Goal: Task Accomplishment & Management: Manage account settings

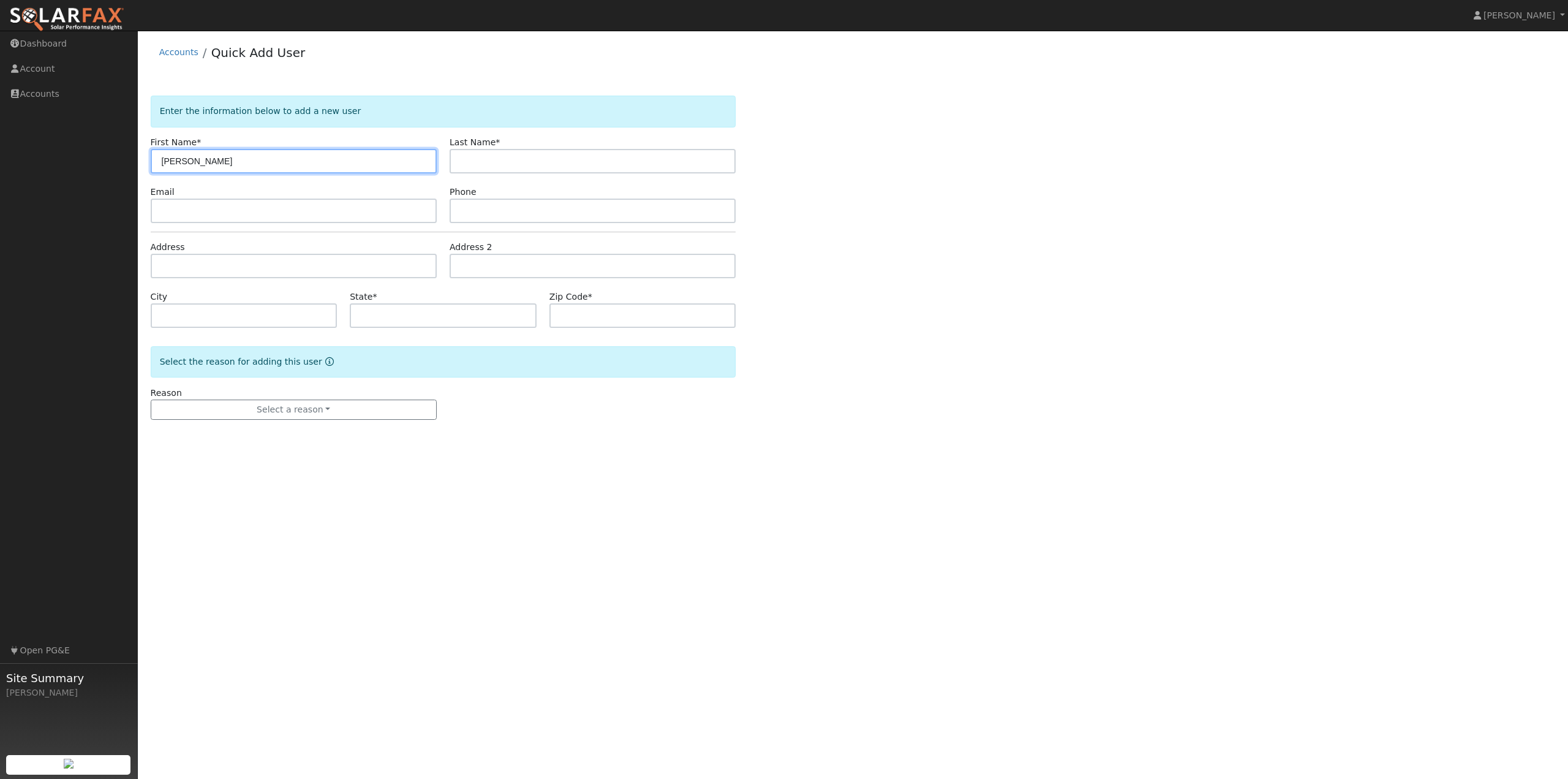
type input "[PERSON_NAME]"
click at [190, 212] on input "text" at bounding box center [294, 211] width 286 height 24
type input "[EMAIL_ADDRESS][DOMAIN_NAME]"
click at [503, 211] on input "text" at bounding box center [593, 211] width 286 height 24
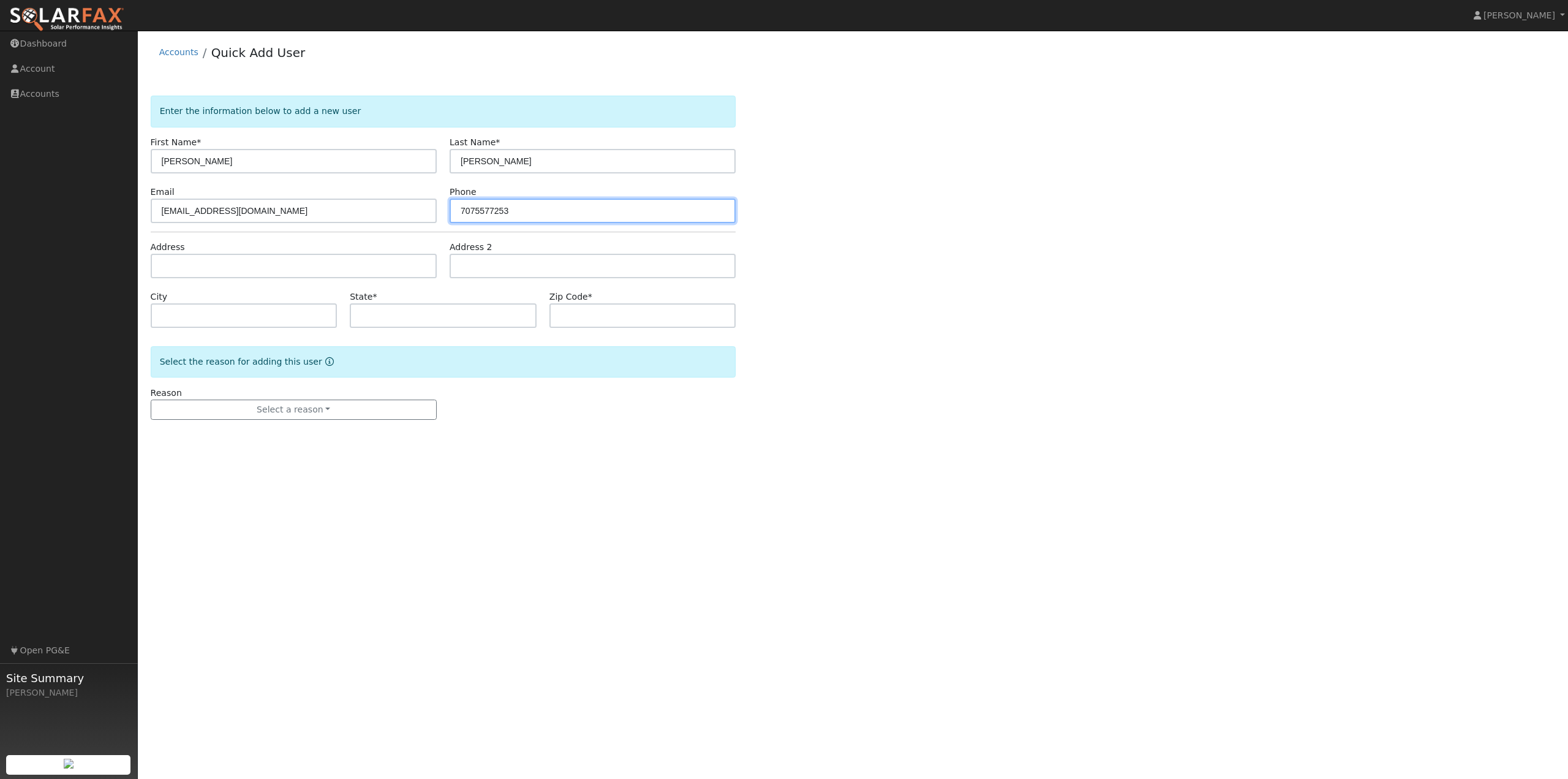
type input "7075577253"
click at [275, 270] on input "text" at bounding box center [294, 265] width 286 height 24
click at [252, 271] on input "1162 devlin ct" at bounding box center [294, 265] width 286 height 24
type input "1162 Devlin Court"
type input "Vallejo"
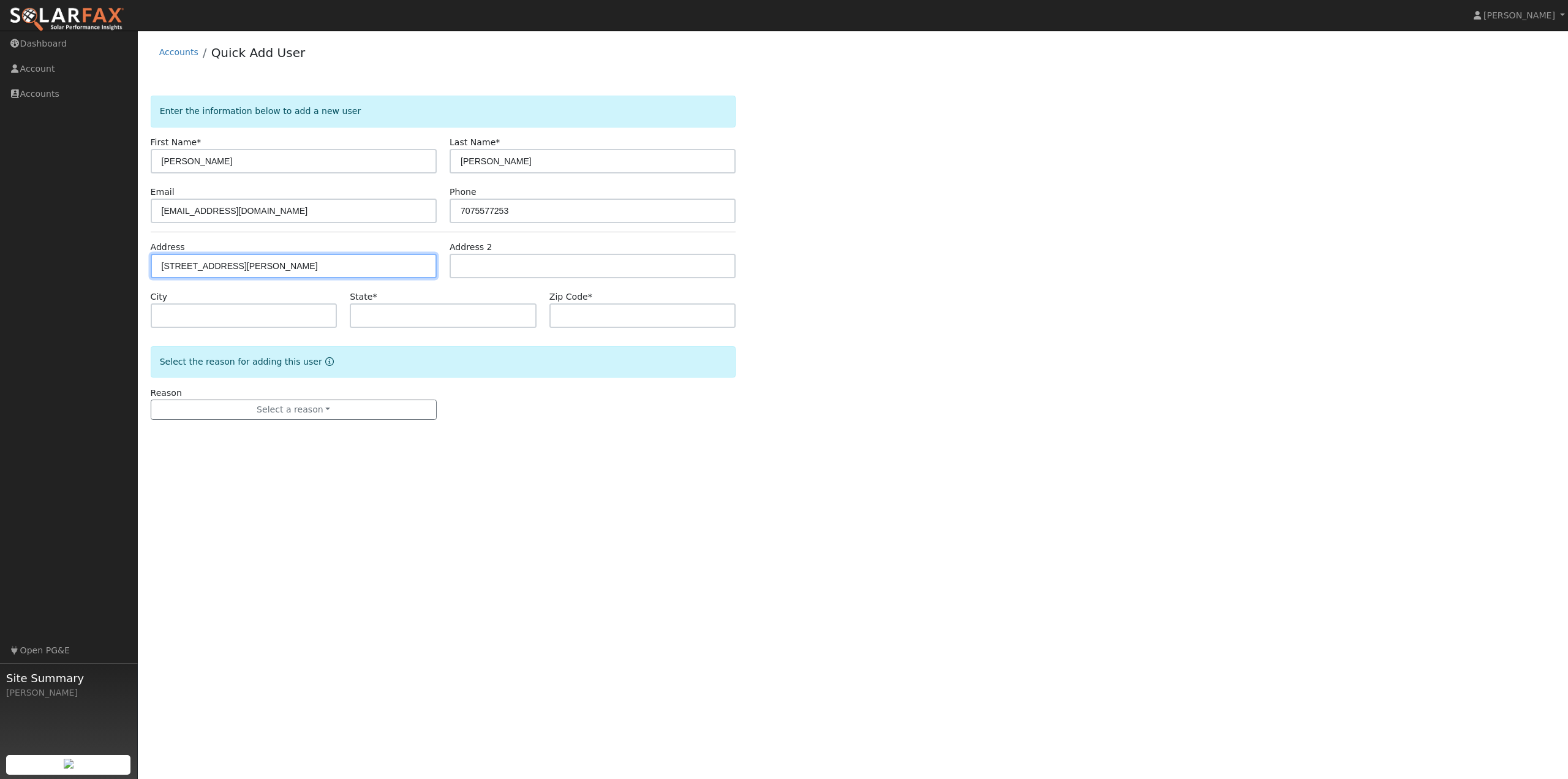
type input "CA"
type input "94591"
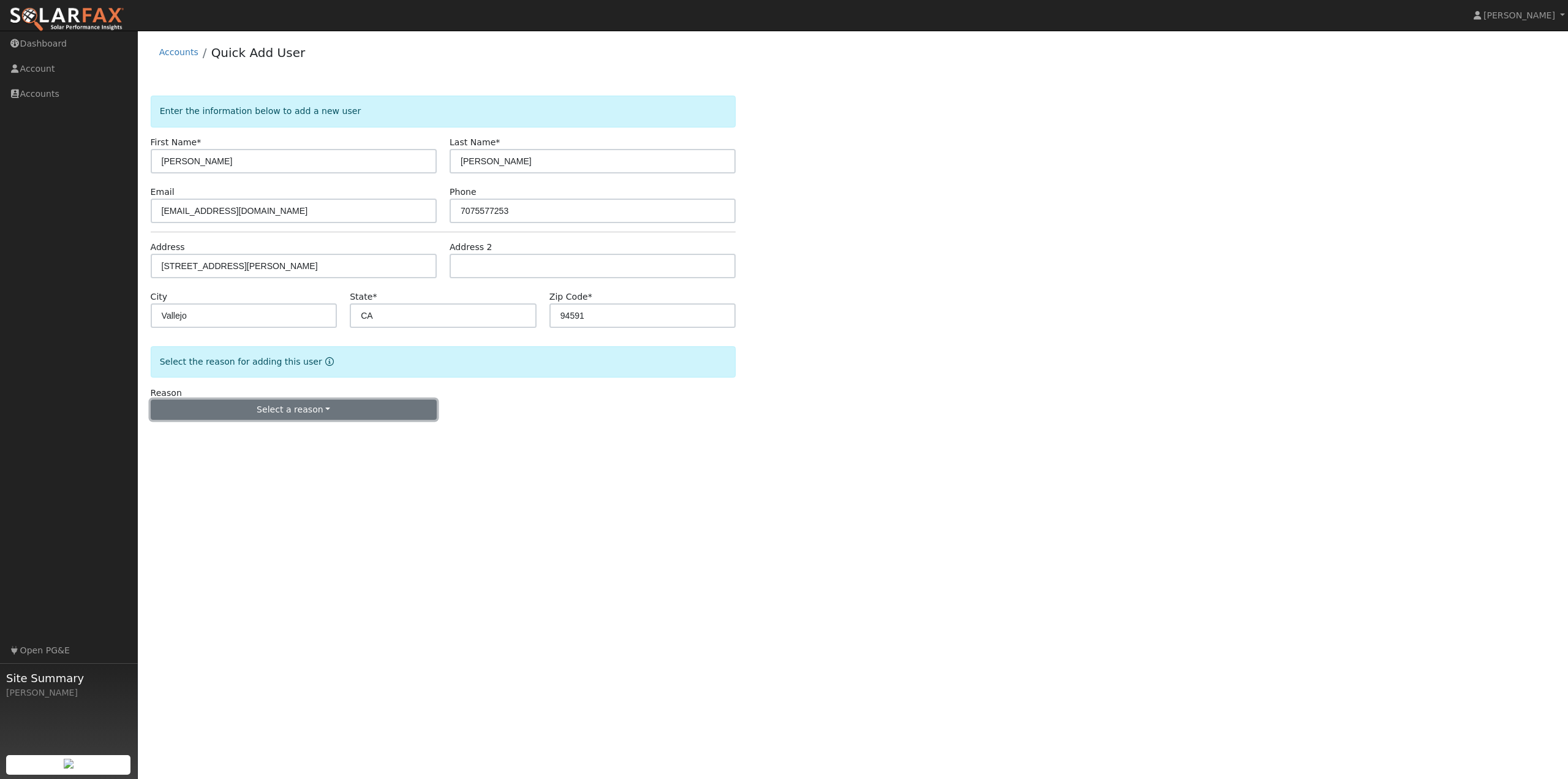
click at [356, 405] on button "Select a reason" at bounding box center [294, 409] width 286 height 21
click at [215, 453] on link "New customer adding solar" at bounding box center [218, 453] width 135 height 17
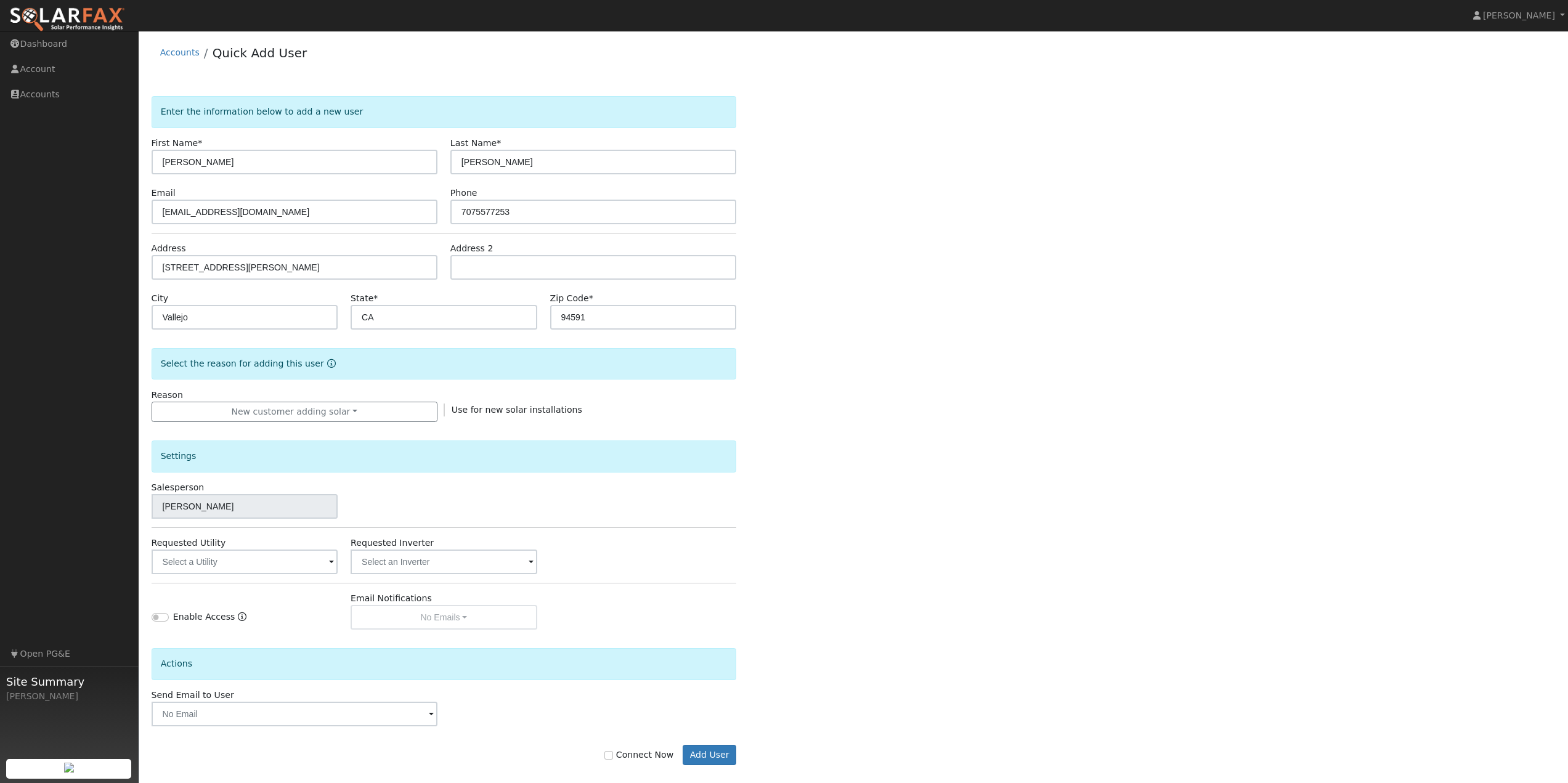
click at [450, 497] on div "Salesperson Garrett Lewis" at bounding box center [444, 500] width 598 height 38
click at [302, 560] on input "text" at bounding box center [245, 561] width 186 height 24
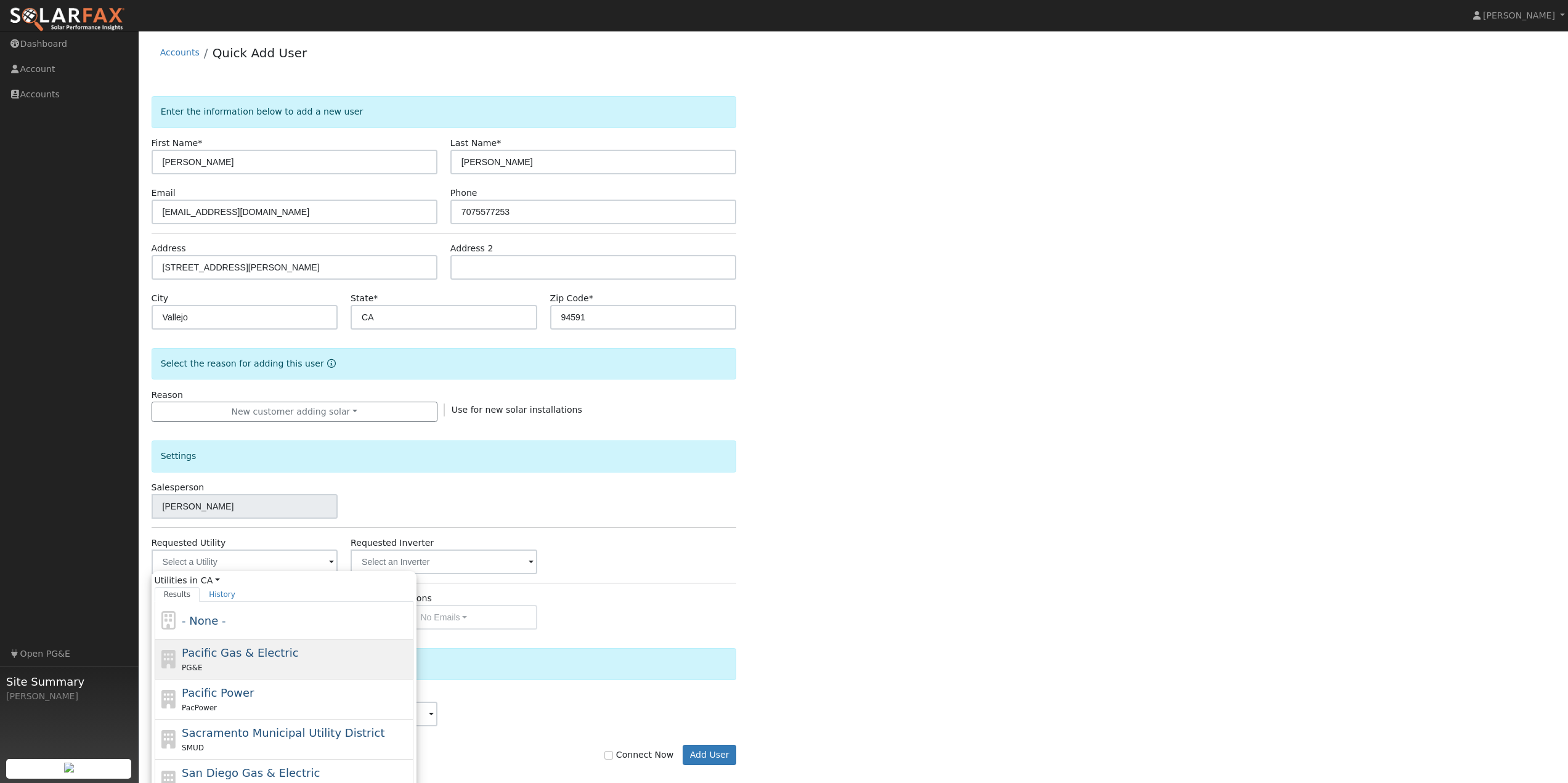
click at [224, 658] on span "Pacific Gas & Electric" at bounding box center [240, 652] width 116 height 13
type input "Pacific Gas & Electric"
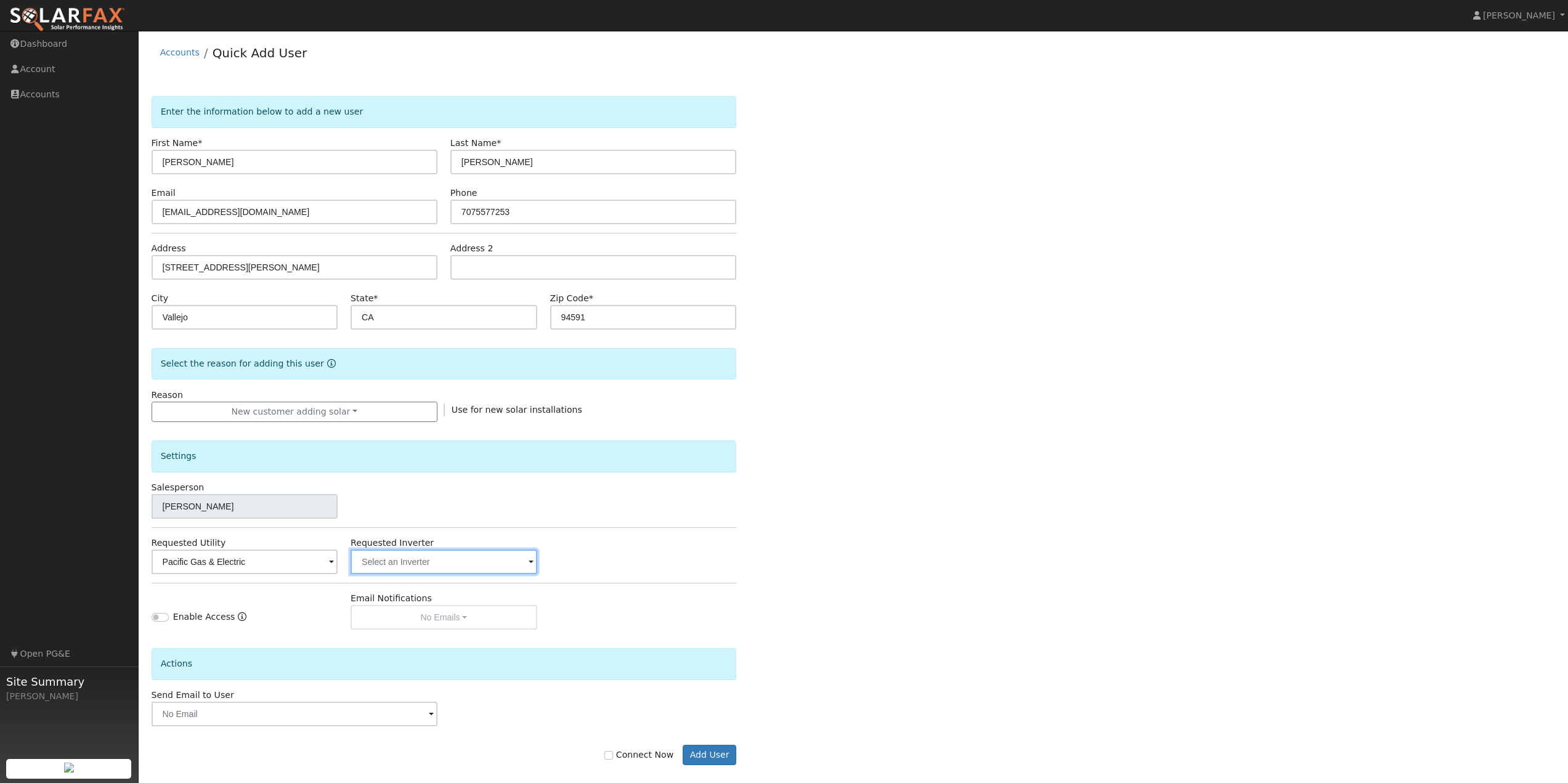
click at [338, 563] on input "text" at bounding box center [245, 561] width 186 height 24
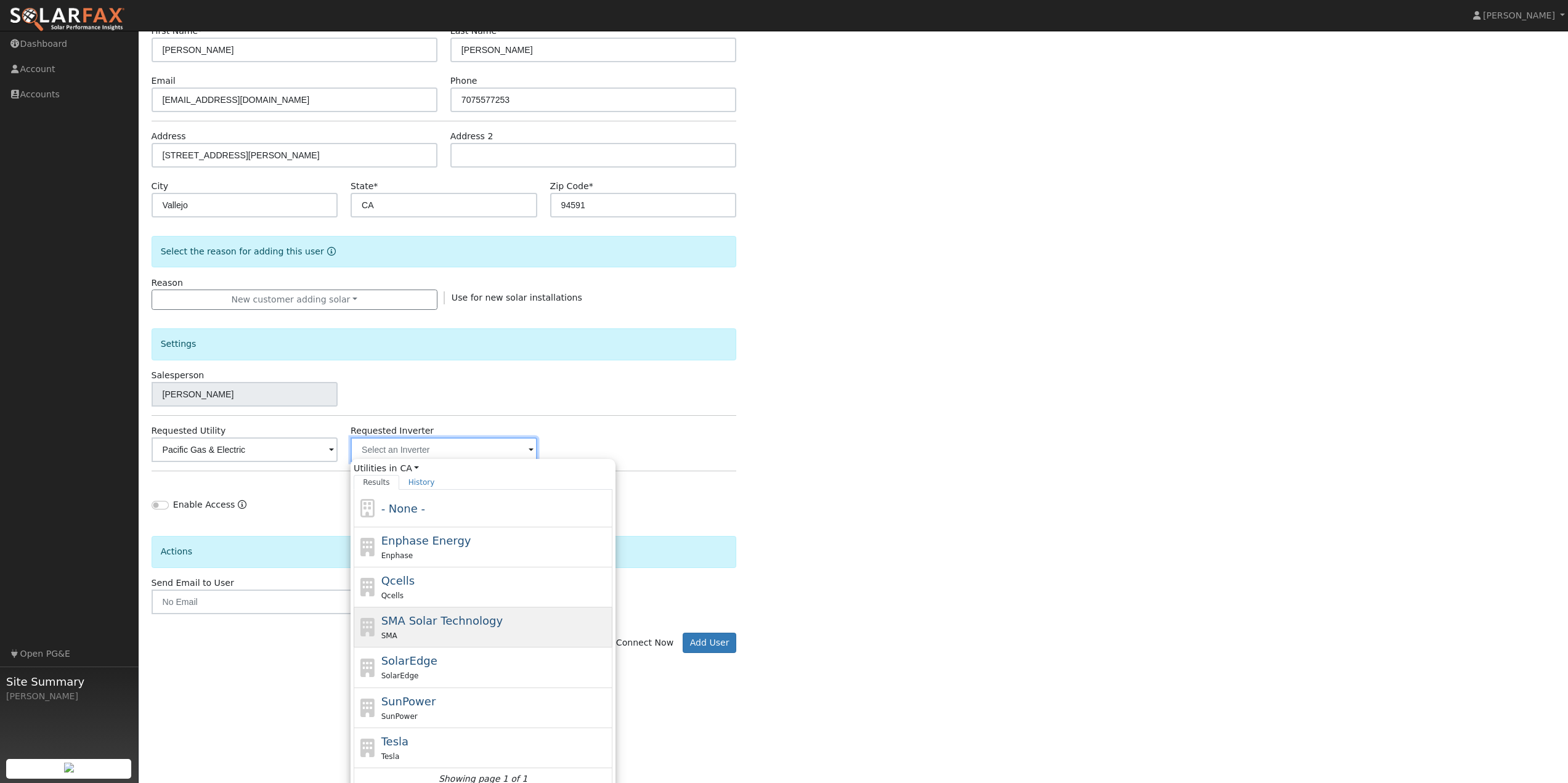
scroll to position [123, 0]
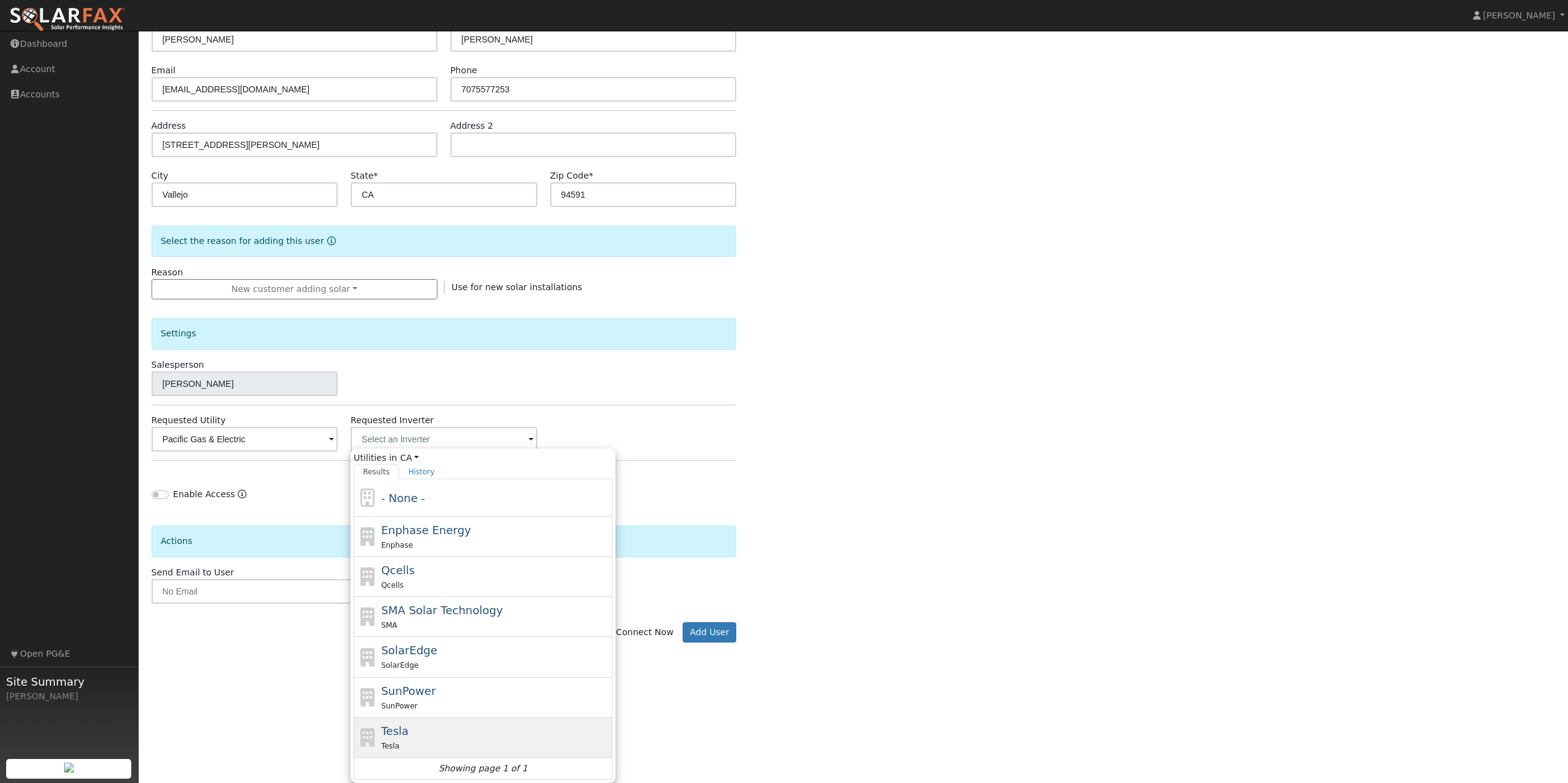
click at [421, 733] on div "Tesla Tesla" at bounding box center [496, 737] width 228 height 30
type input "Tesla"
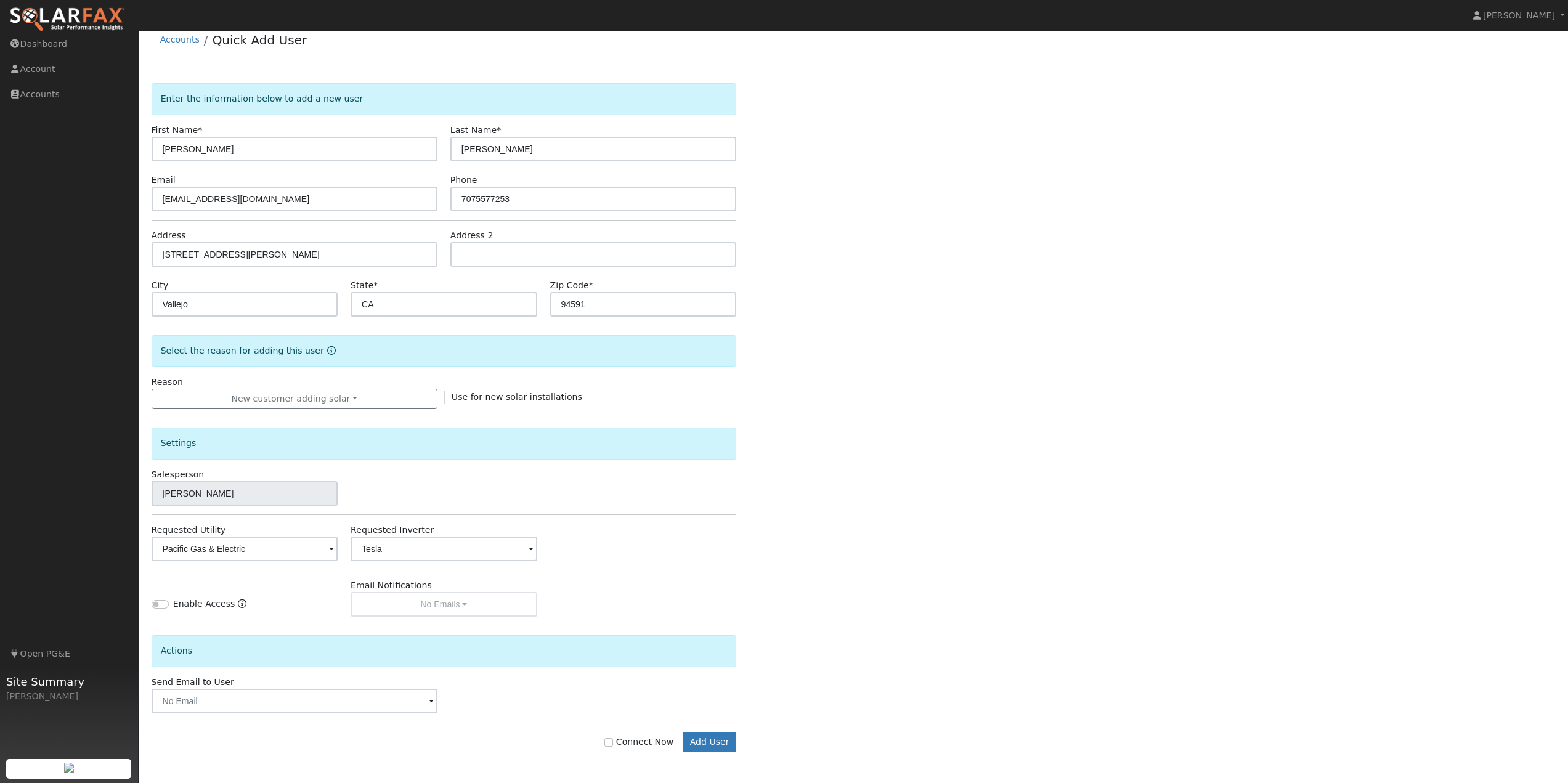
scroll to position [13, 0]
click at [613, 741] on input "Connect Now" at bounding box center [608, 742] width 9 height 9
checkbox input "true"
click at [705, 745] on button "Add User" at bounding box center [709, 742] width 54 height 21
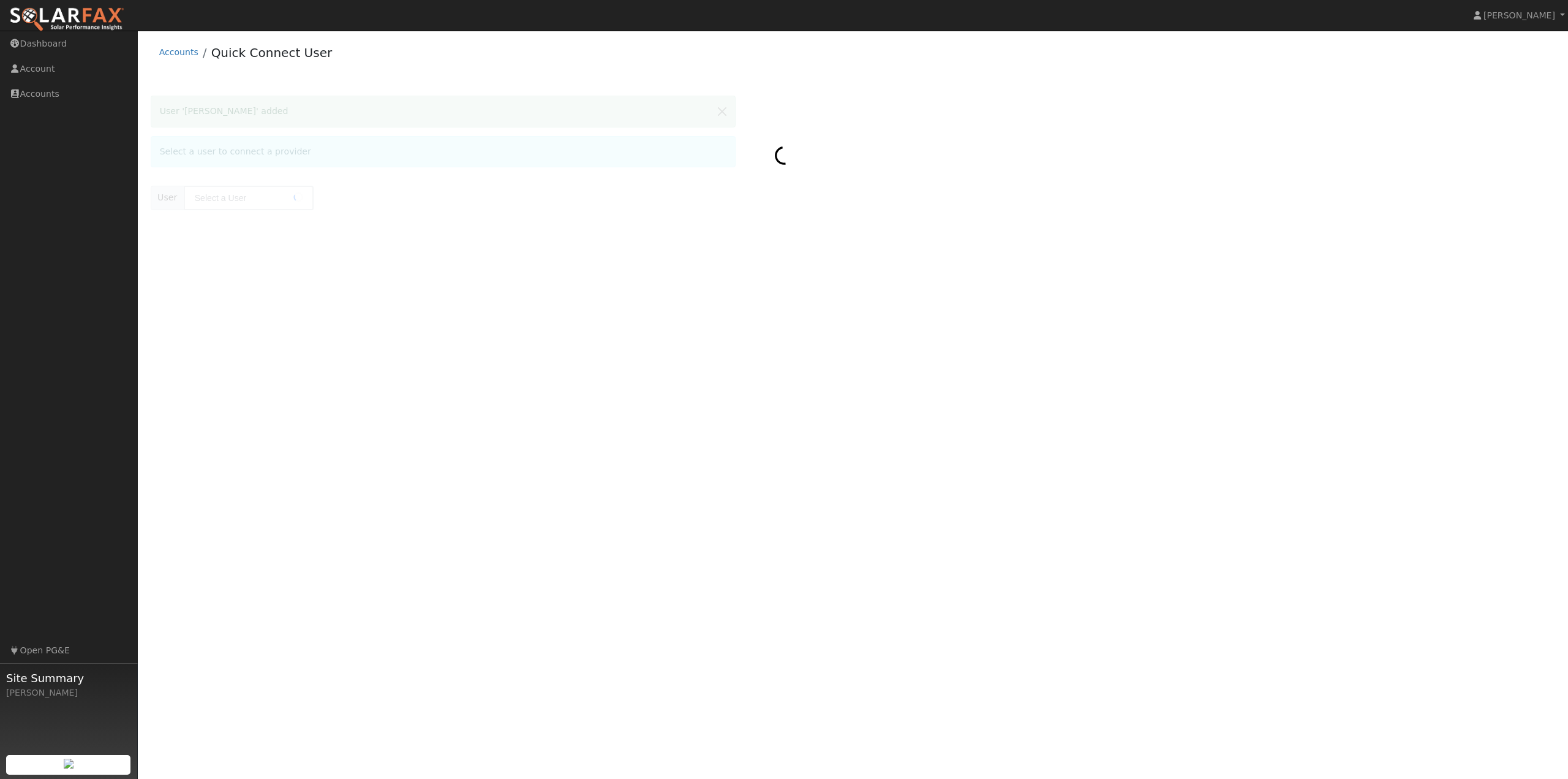
type input "[PERSON_NAME]"
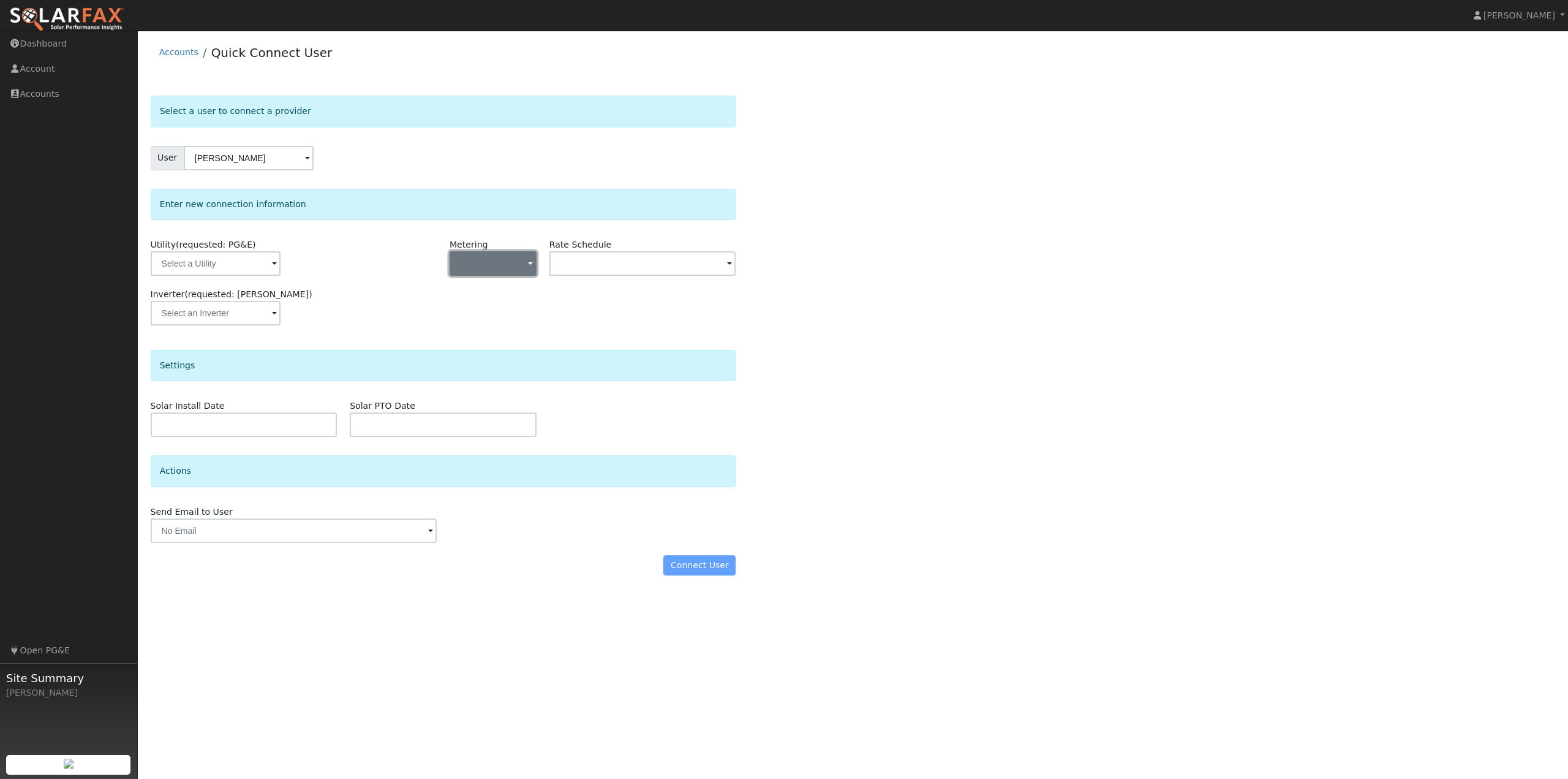
click at [515, 264] on button "button" at bounding box center [493, 263] width 87 height 24
click at [488, 307] on link "NEM" at bounding box center [492, 308] width 85 height 17
click at [281, 266] on input "text" at bounding box center [216, 263] width 130 height 24
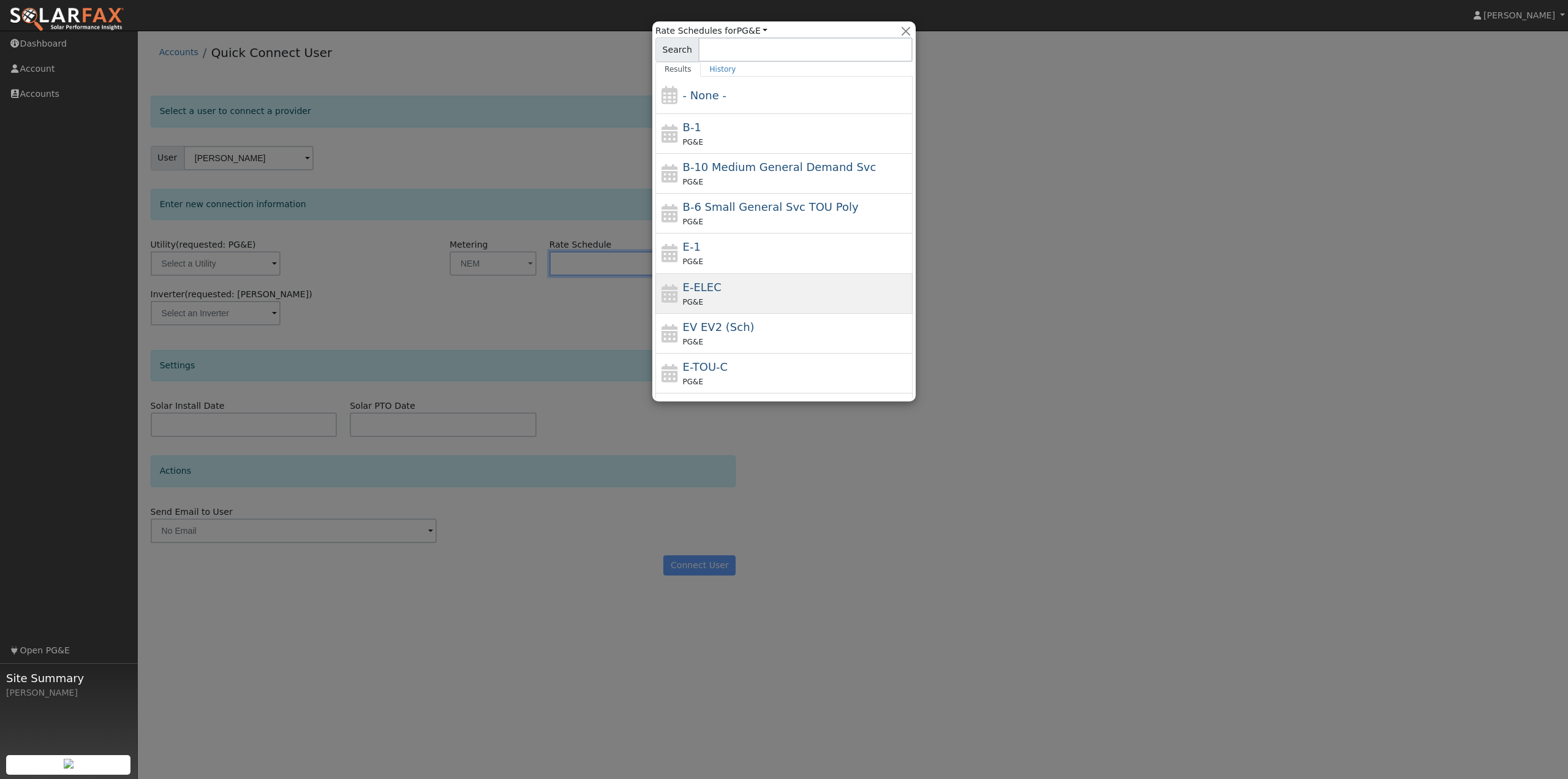
click at [700, 298] on div "PG&E" at bounding box center [797, 301] width 227 height 13
type input "E-ELEC"
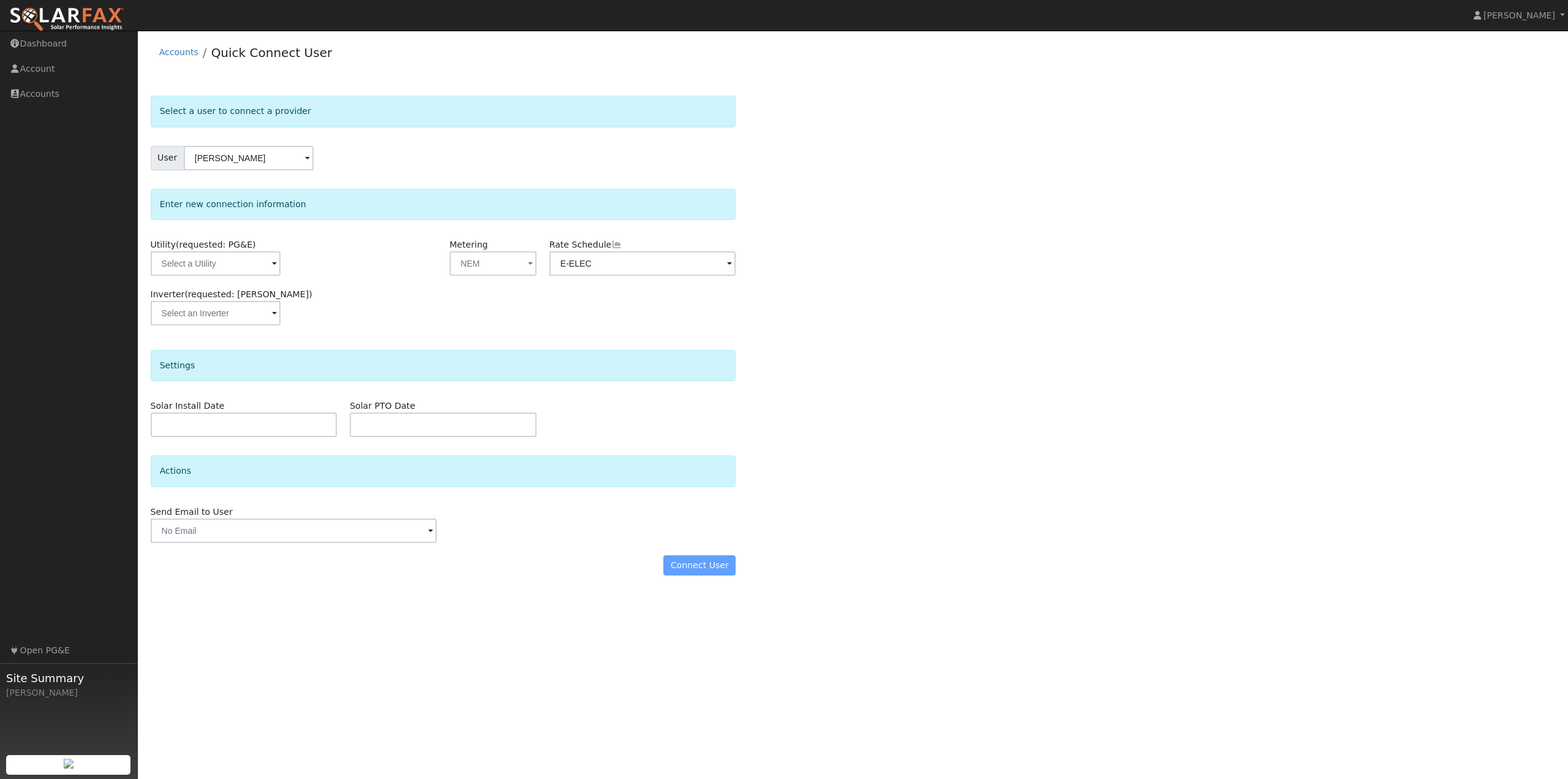
click at [338, 295] on div "Inverter (requested: Tesla)" at bounding box center [243, 312] width 200 height 49
click at [244, 264] on input "text" at bounding box center [216, 263] width 130 height 24
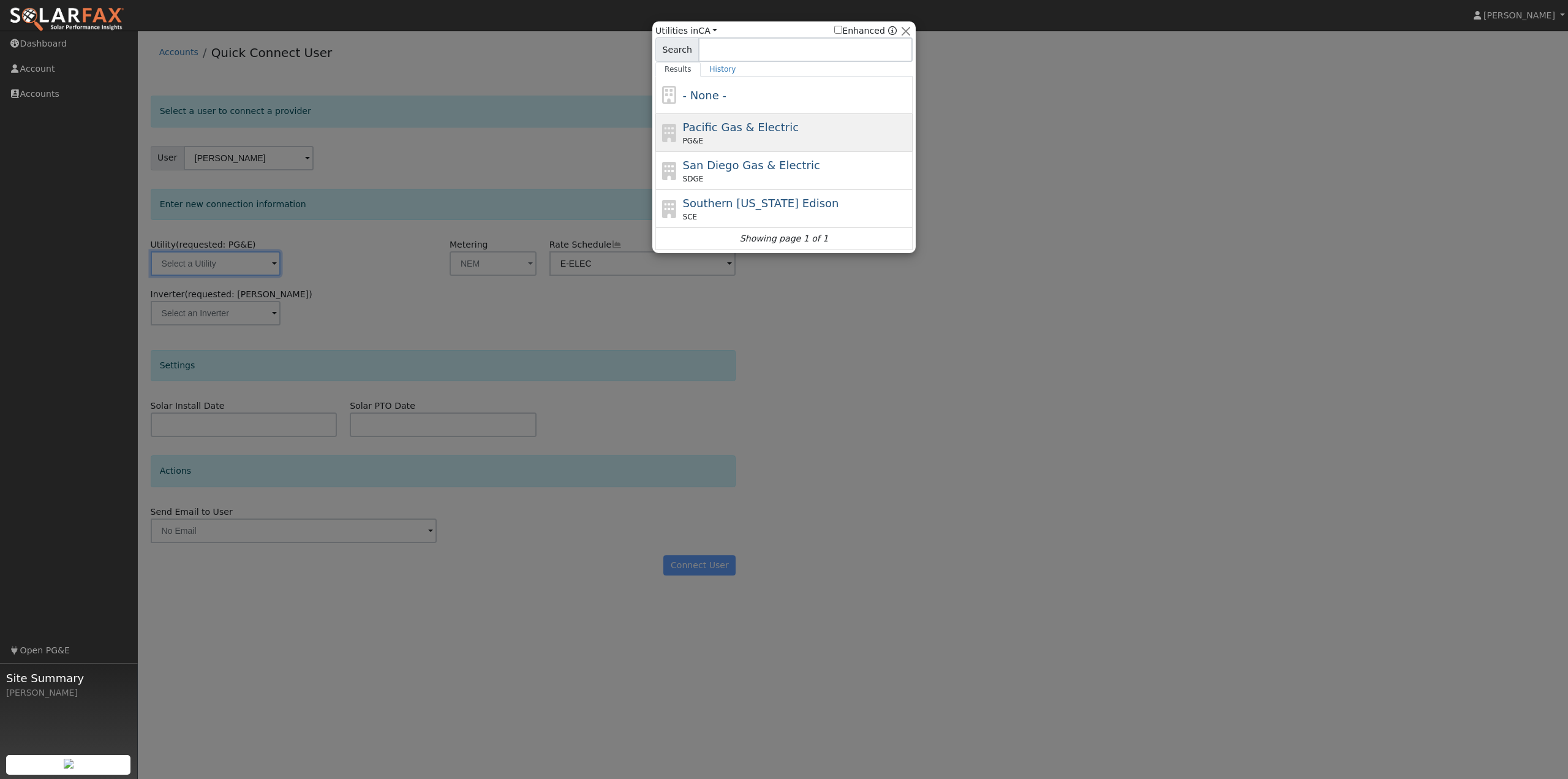
click at [728, 137] on div "PG&E" at bounding box center [797, 141] width 227 height 11
type input "PG&E"
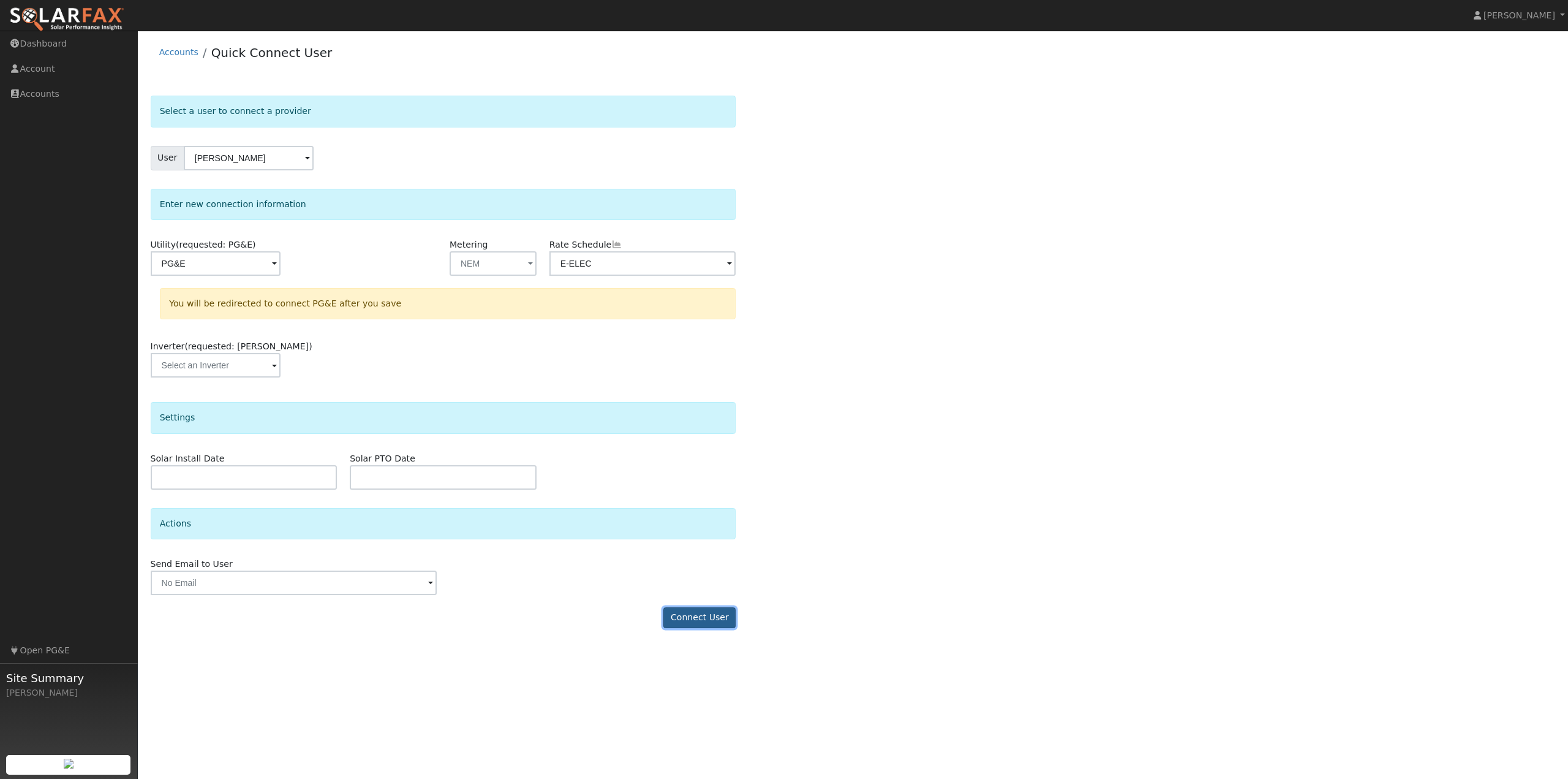
click at [712, 622] on button "Connect User" at bounding box center [699, 618] width 72 height 21
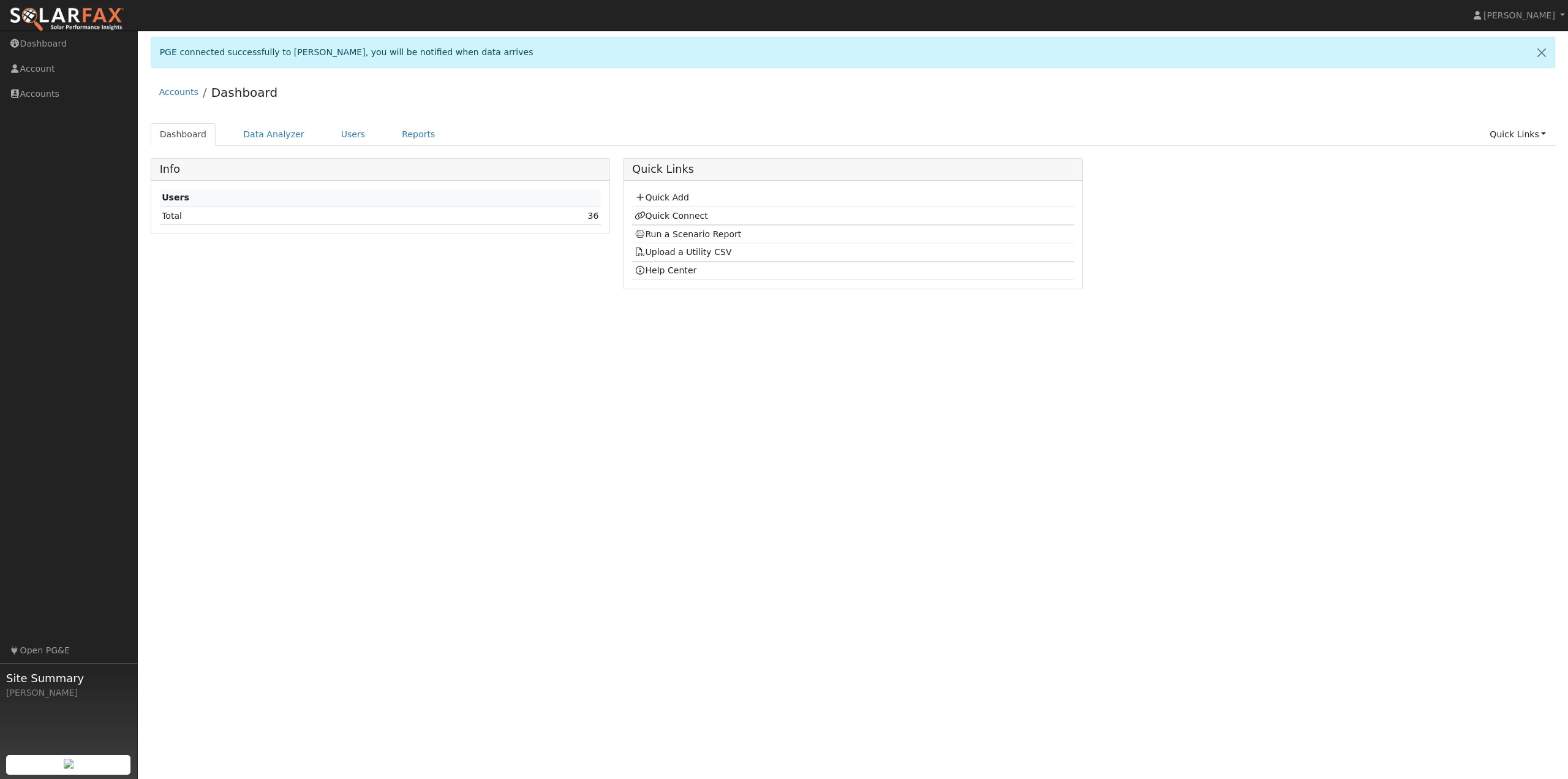
click at [429, 326] on div "User Profile First name Last name Email Email Notifications No Emails No Emails…" at bounding box center [853, 405] width 1430 height 748
click at [346, 137] on link "Users" at bounding box center [353, 134] width 43 height 23
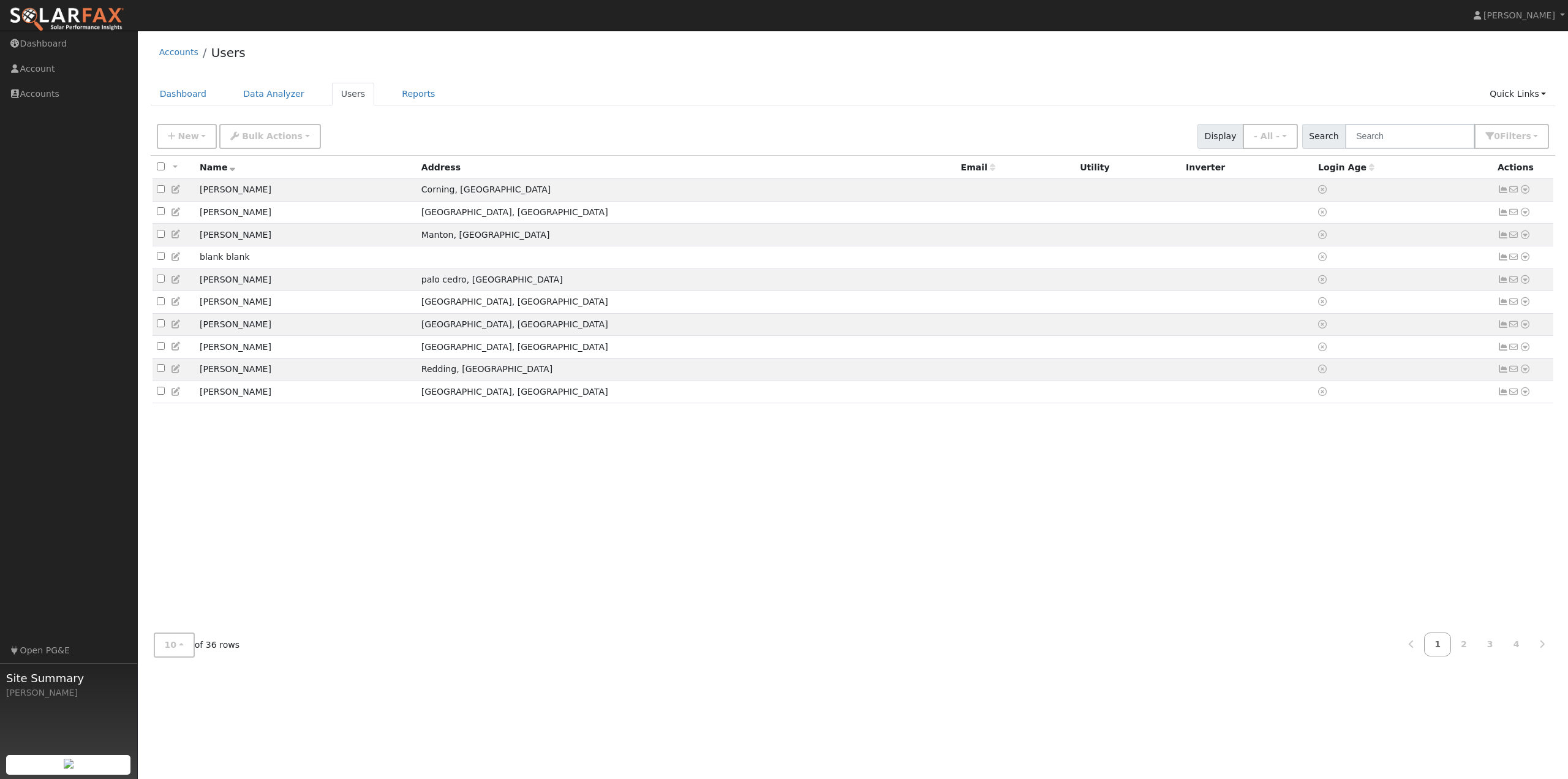
click at [646, 464] on div "All None All on page None on page Name Address Email Utility Inverter Login Age…" at bounding box center [854, 389] width 1405 height 467
click at [171, 650] on span "10" at bounding box center [171, 644] width 13 height 10
click at [176, 622] on link "100" at bounding box center [196, 618] width 85 height 17
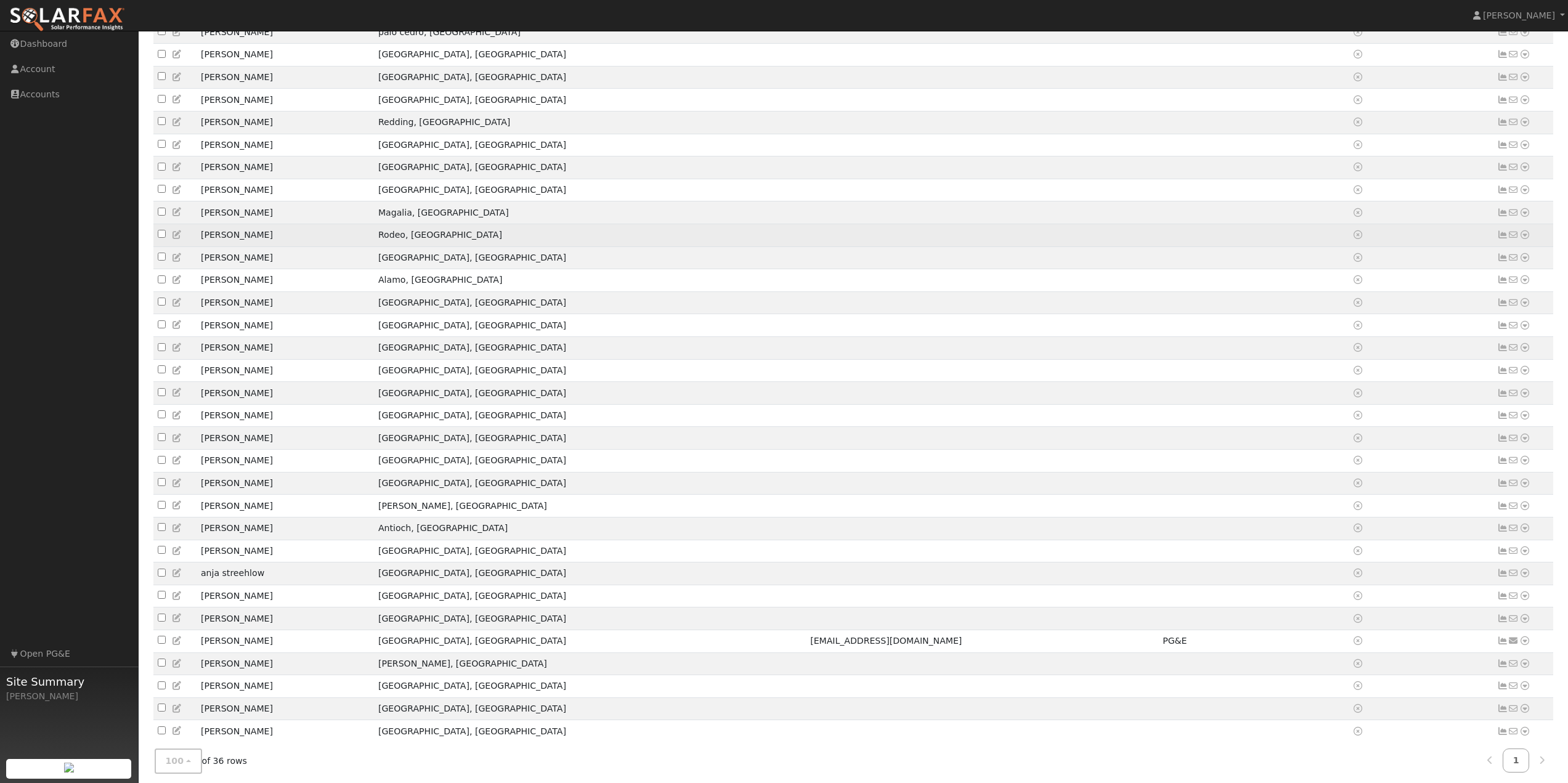
scroll to position [303, 0]
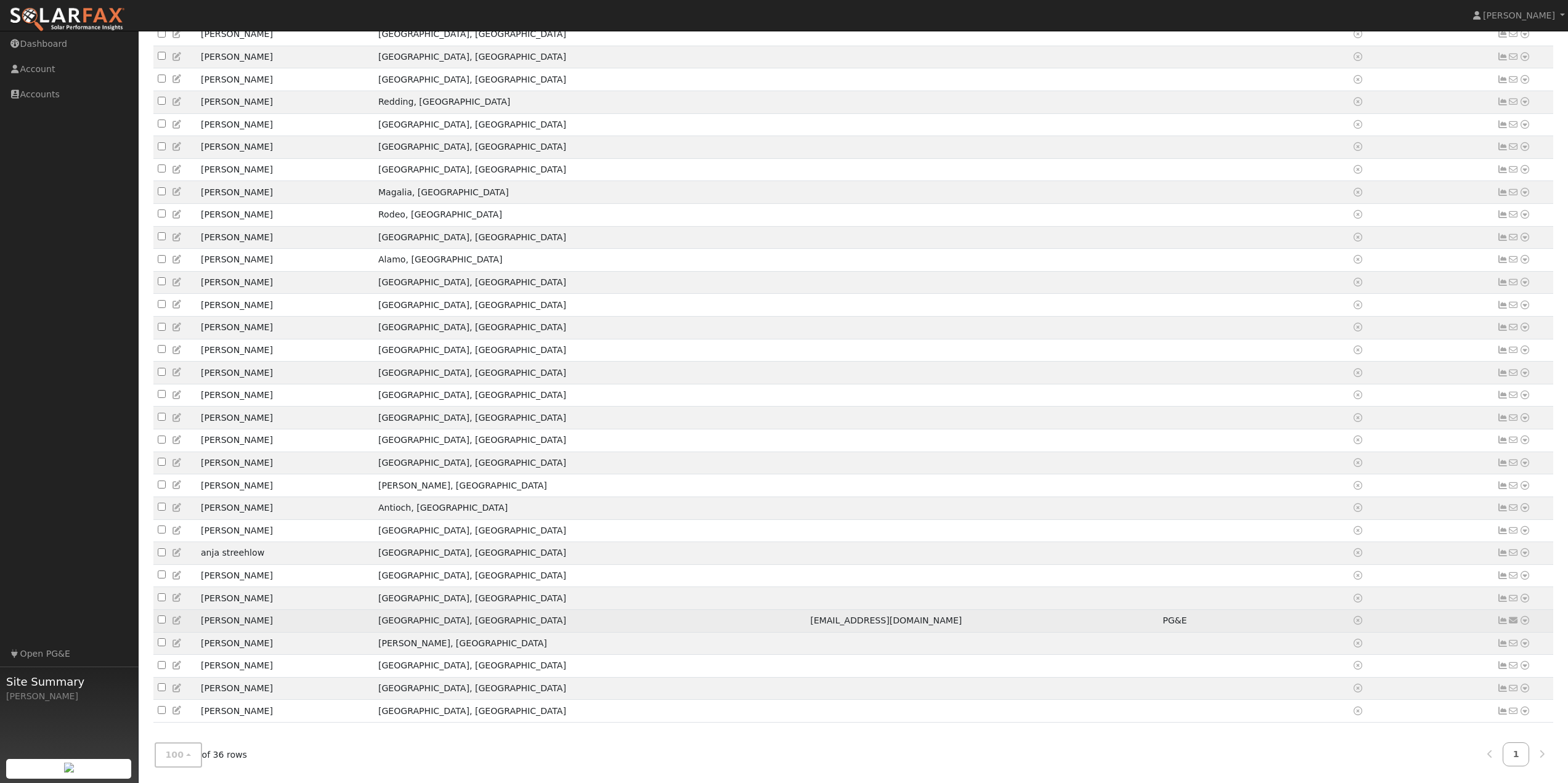
click at [1525, 616] on icon at bounding box center [1525, 620] width 11 height 9
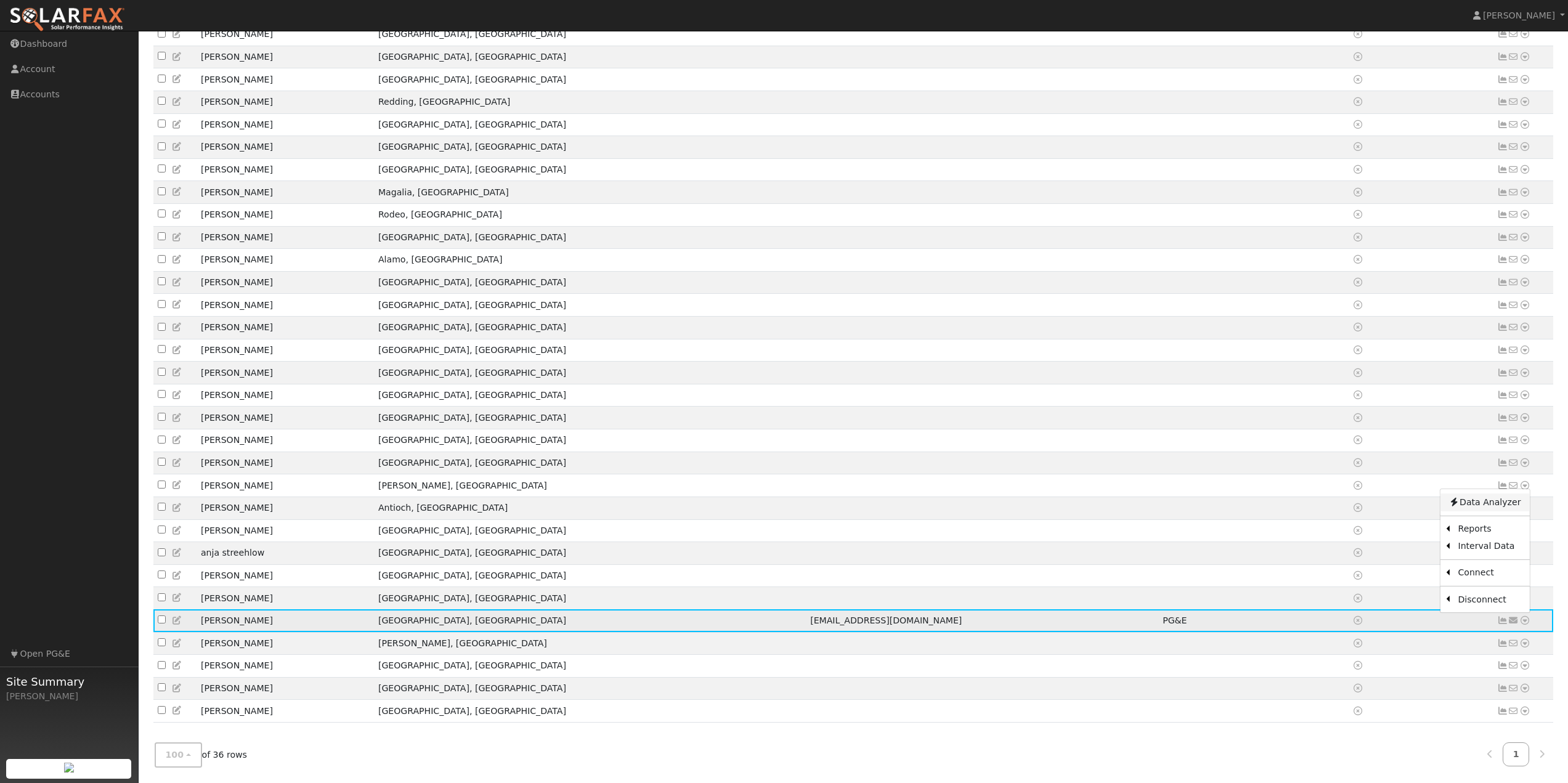
click at [1480, 500] on link "Data Analyzer" at bounding box center [1485, 502] width 90 height 17
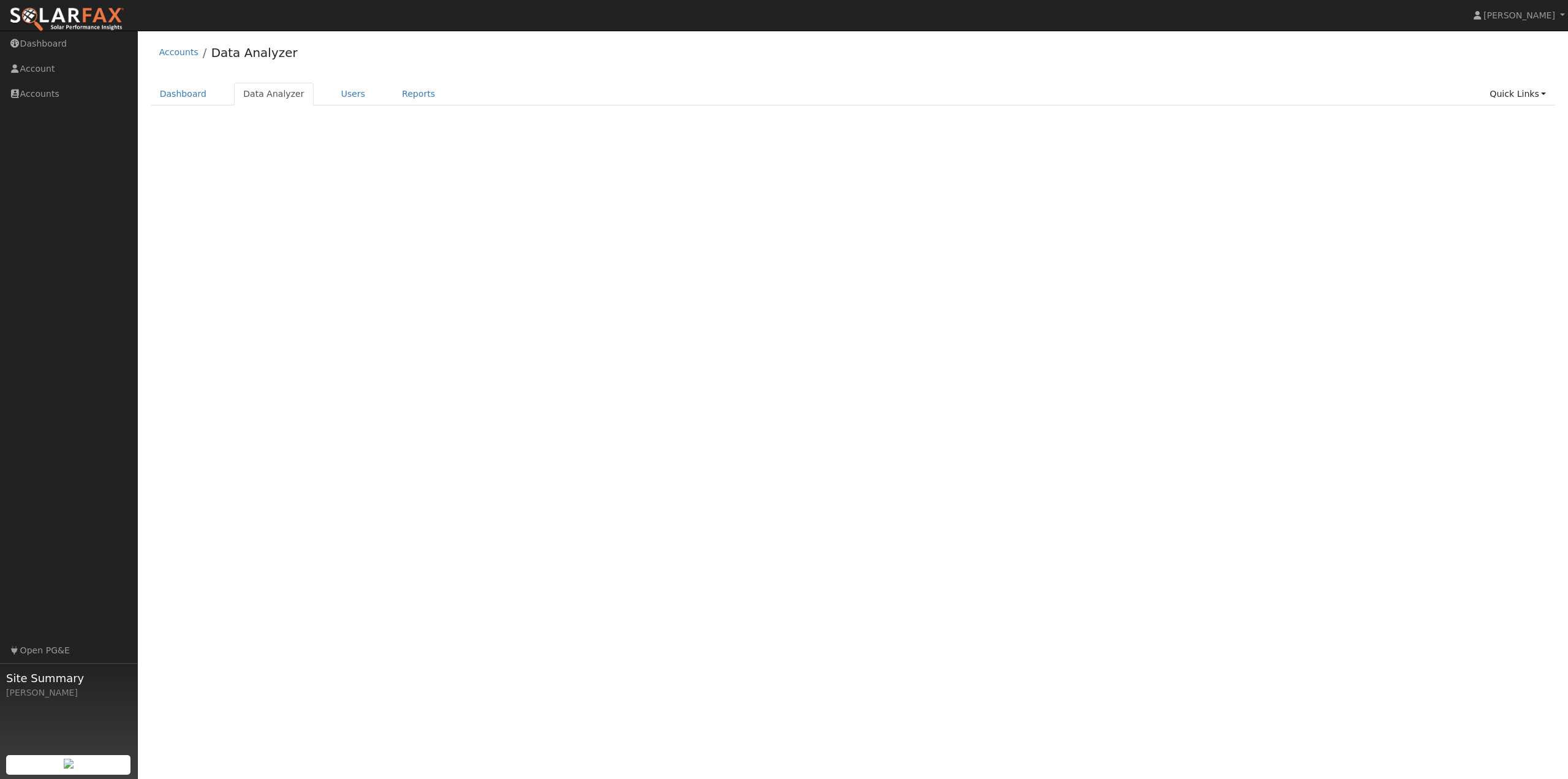
select select "7"
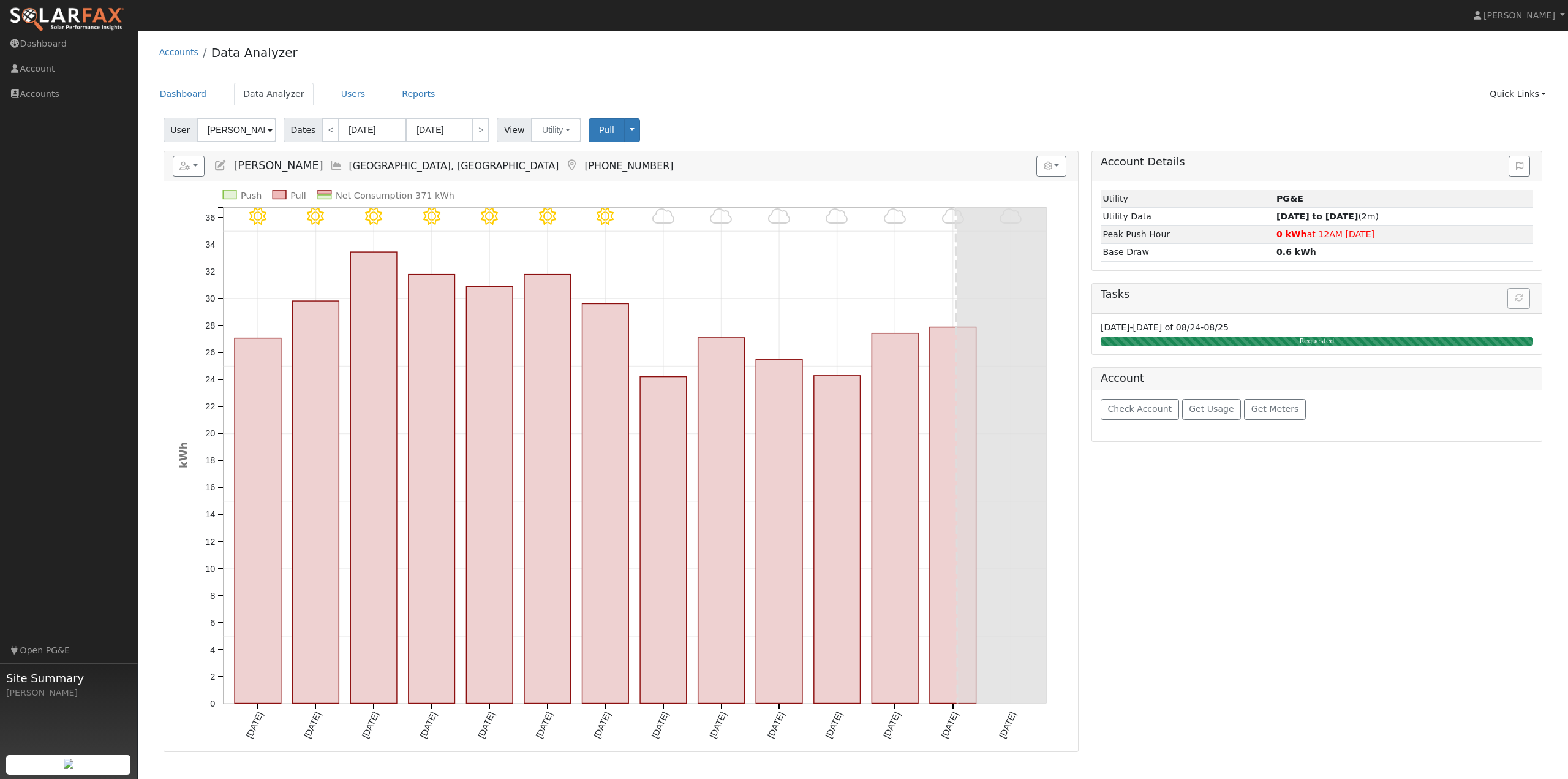
click at [707, 100] on ul "Dashboard Data Analyzer Users Reports Quick Links Quick Add Quick Connect Run a…" at bounding box center [854, 94] width 1405 height 23
click at [369, 137] on input "[DATE]" at bounding box center [372, 129] width 67 height 24
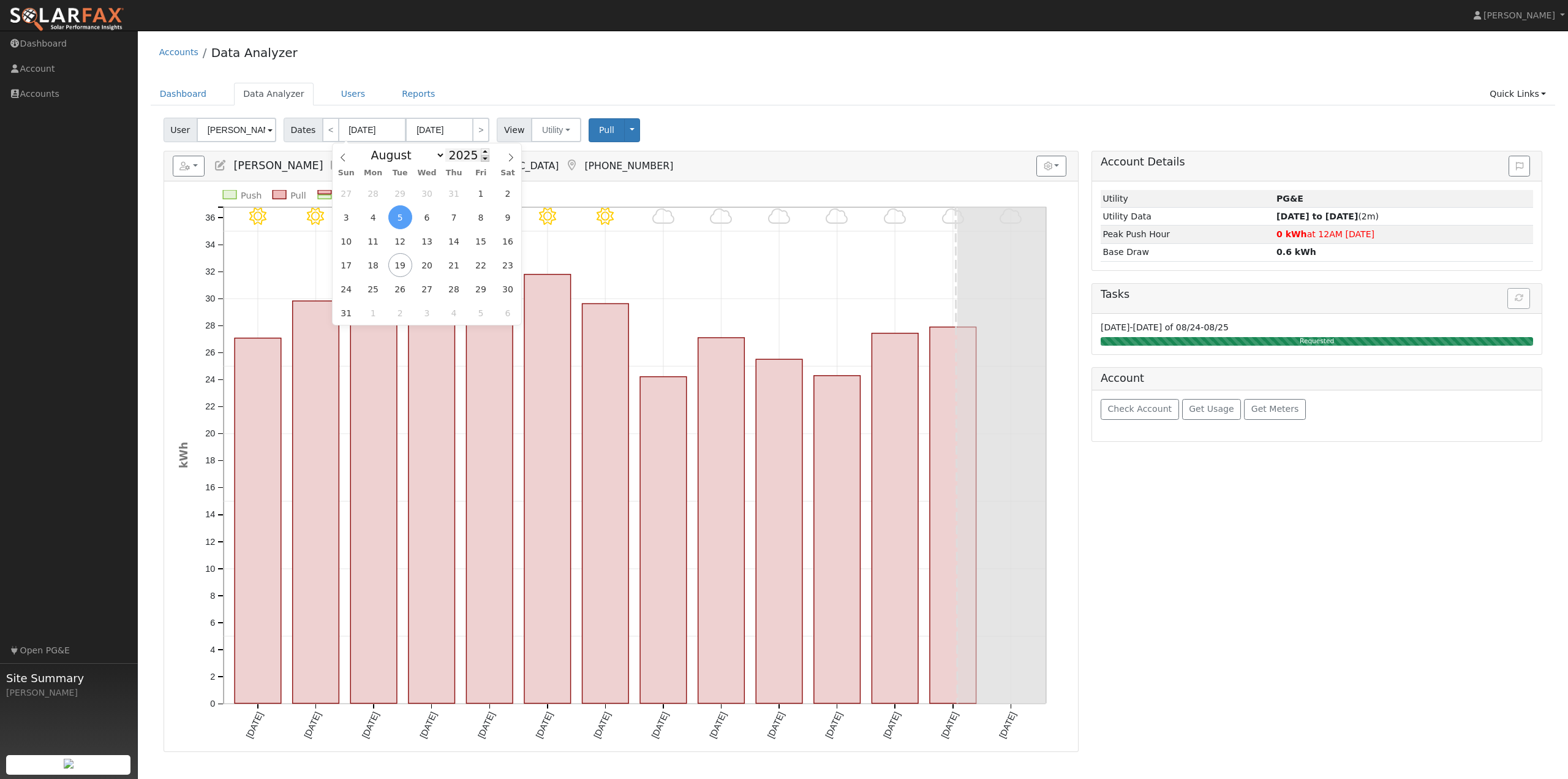
click at [480, 159] on span at bounding box center [484, 158] width 9 height 7
type input "2024"
click at [341, 157] on icon at bounding box center [343, 157] width 9 height 9
select select "6"
click at [376, 196] on span "1" at bounding box center [373, 193] width 24 height 24
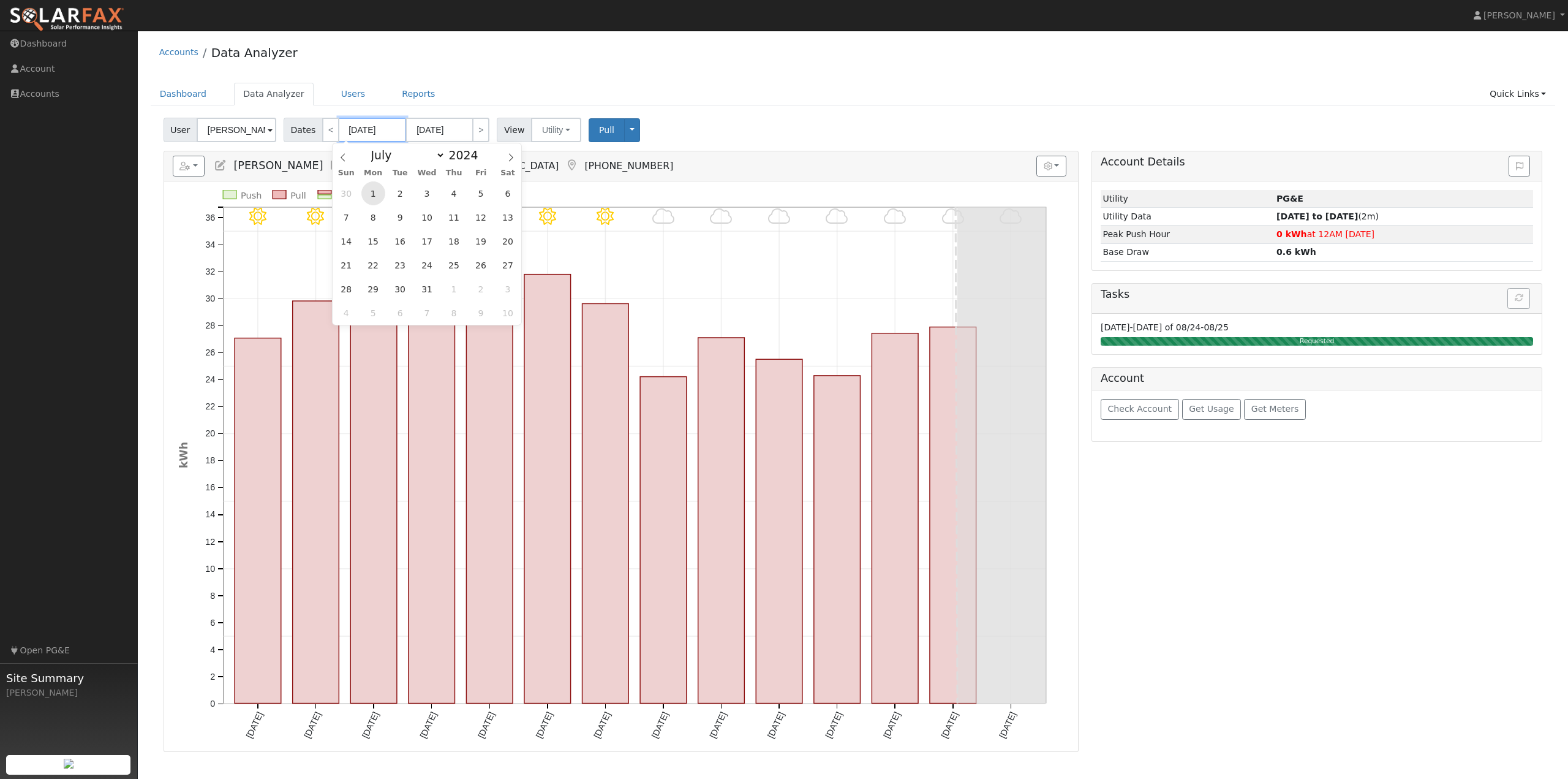
type input "07/01/2024"
type input "07/31/2024"
type input "2024"
select select "6"
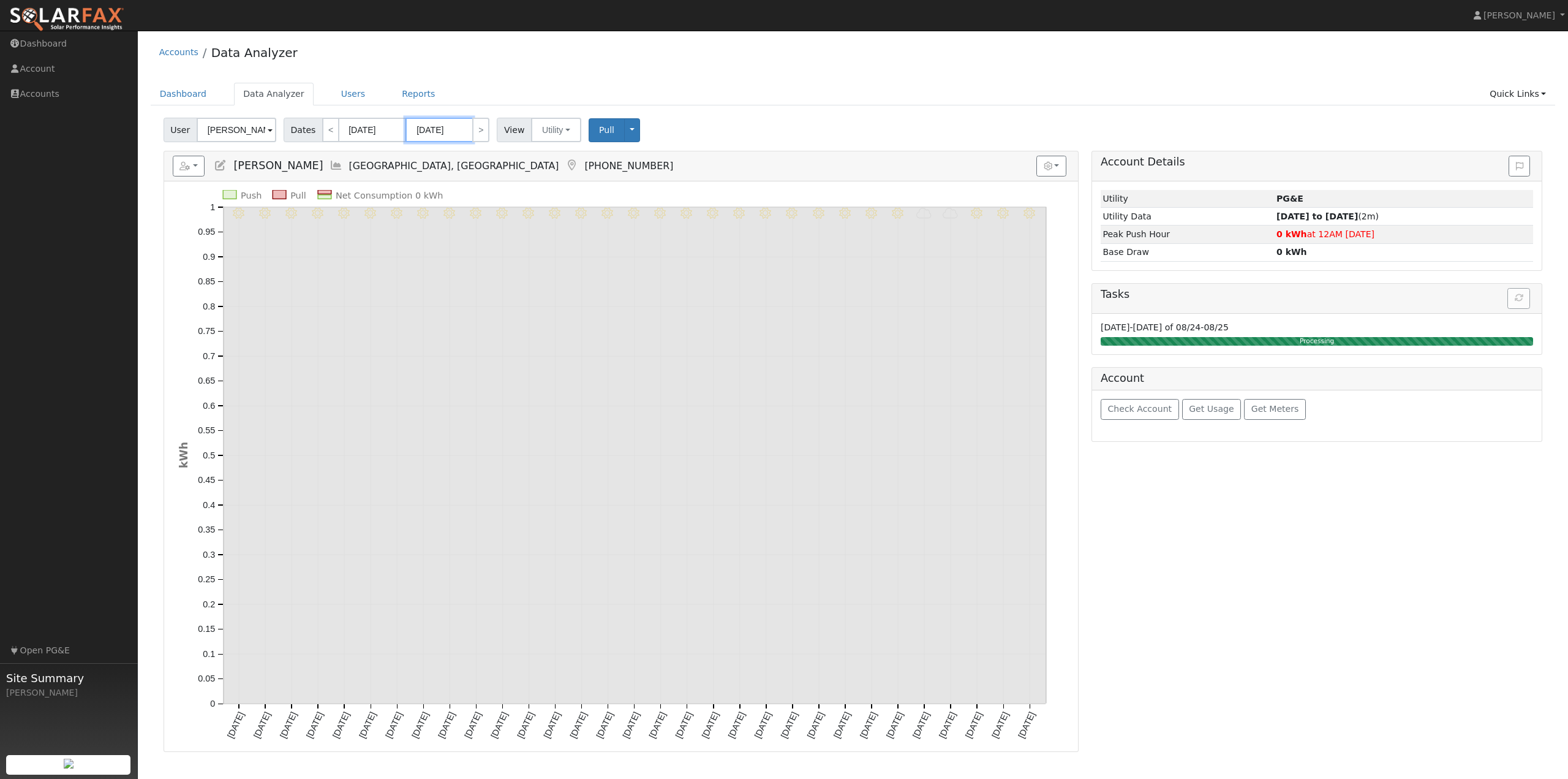
drag, startPoint x: 443, startPoint y: 133, endPoint x: 452, endPoint y: 137, distance: 9.8
click at [443, 132] on input "07/31/2024" at bounding box center [439, 129] width 67 height 24
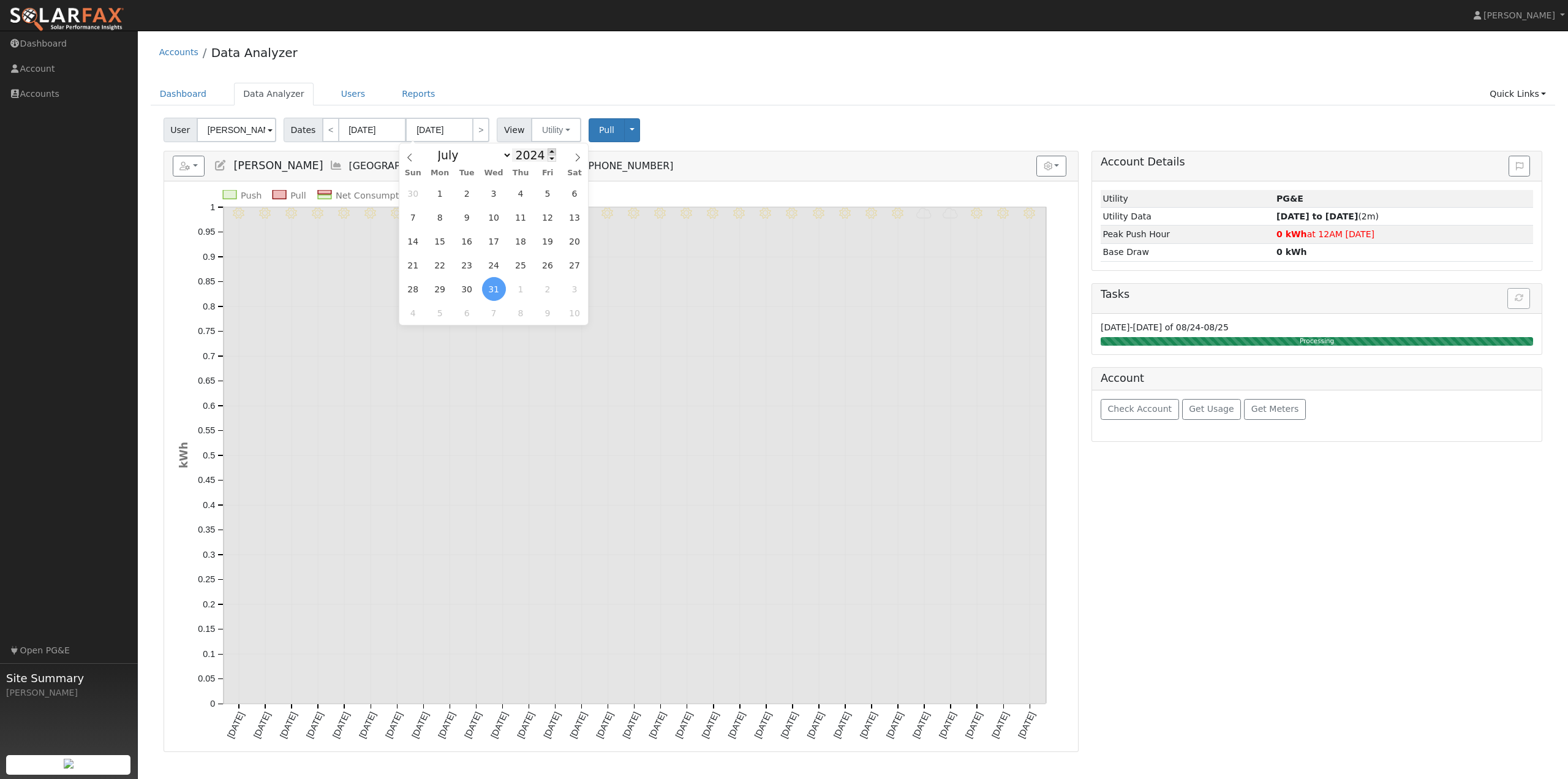
click at [548, 153] on span at bounding box center [552, 151] width 9 height 7
type input "2025"
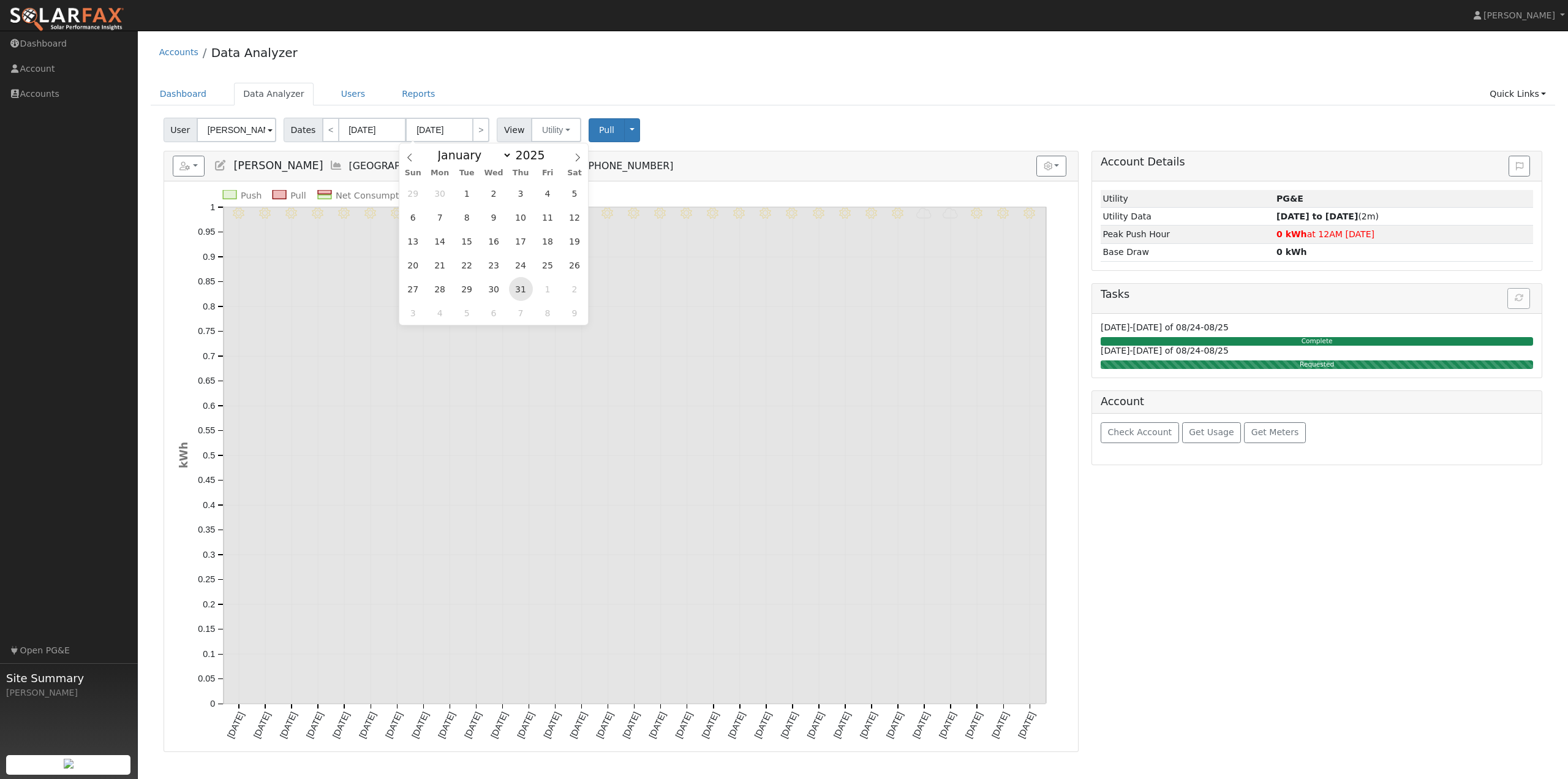
click at [524, 294] on span "31" at bounding box center [520, 289] width 24 height 24
type input "07/31/2025"
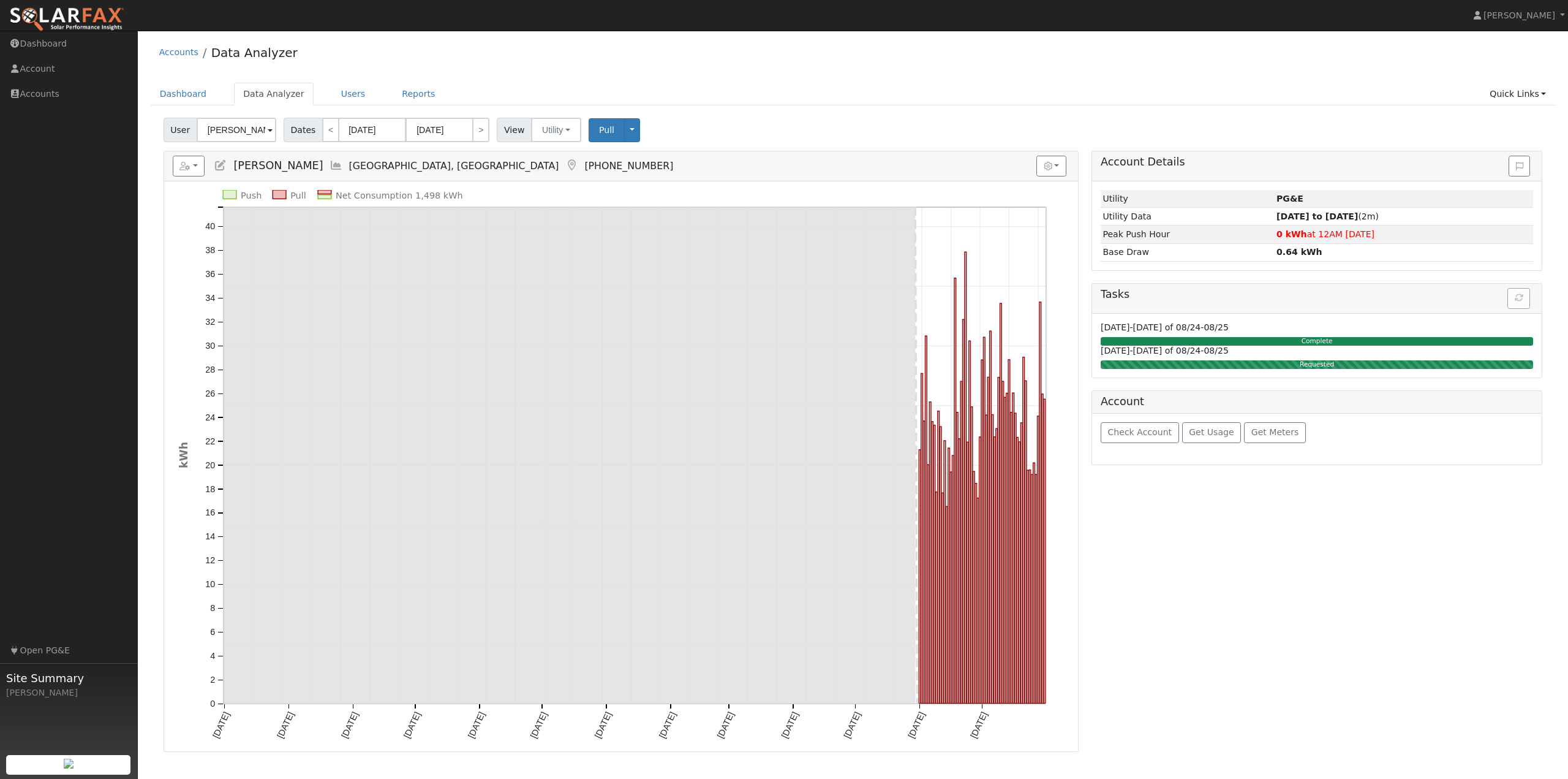
click at [721, 131] on div "User Steve teasdale Account Default Account Default Account 1162 Devlin Court, …" at bounding box center [853, 128] width 1383 height 29
click at [599, 131] on span "Pull" at bounding box center [607, 130] width 16 height 10
click at [759, 74] on div "Accounts Data Analyzer" at bounding box center [854, 56] width 1405 height 38
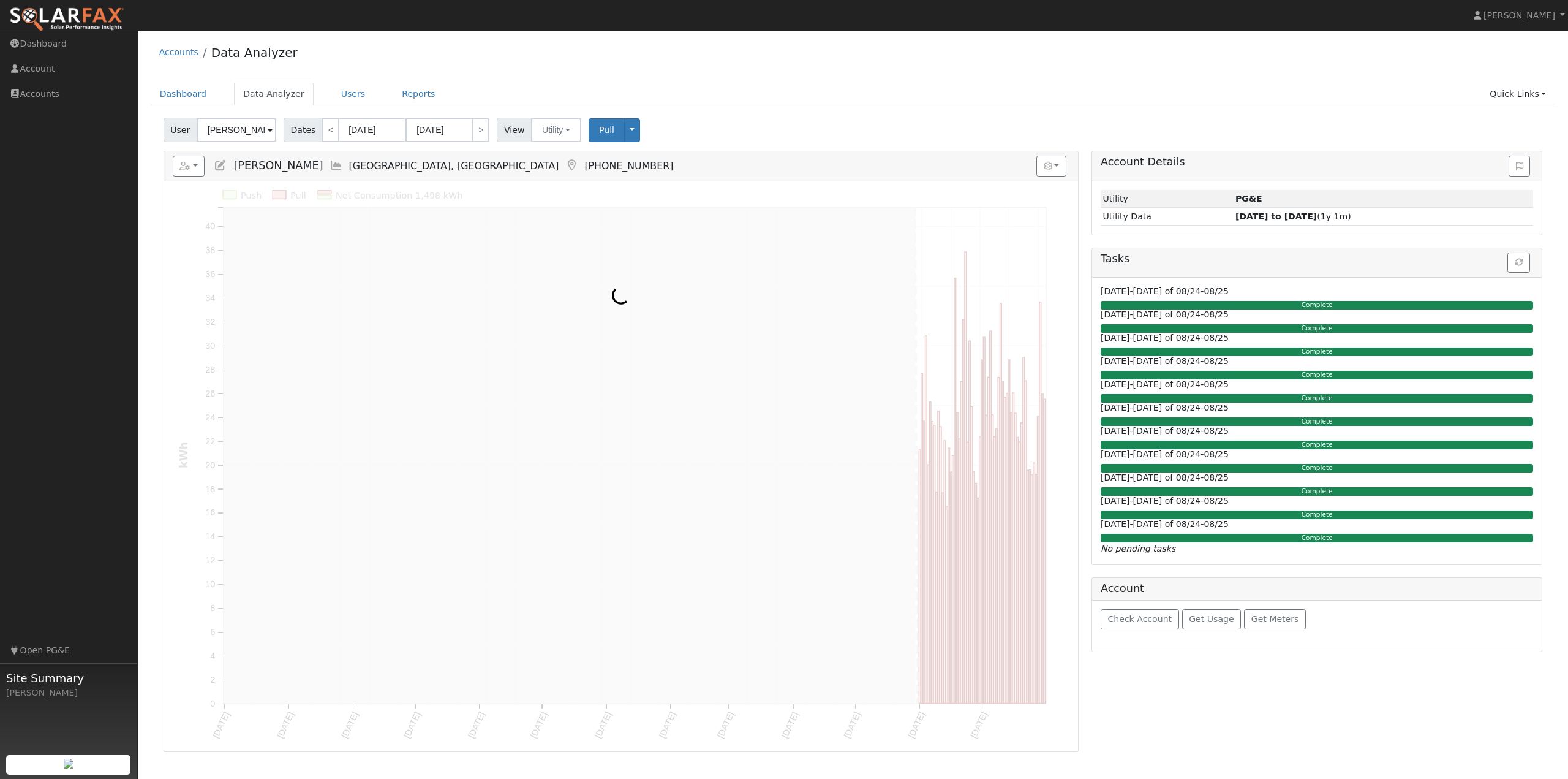
click at [696, 100] on ul "Dashboard Data Analyzer Users Reports Quick Links Quick Add Quick Connect Run a…" at bounding box center [854, 94] width 1405 height 23
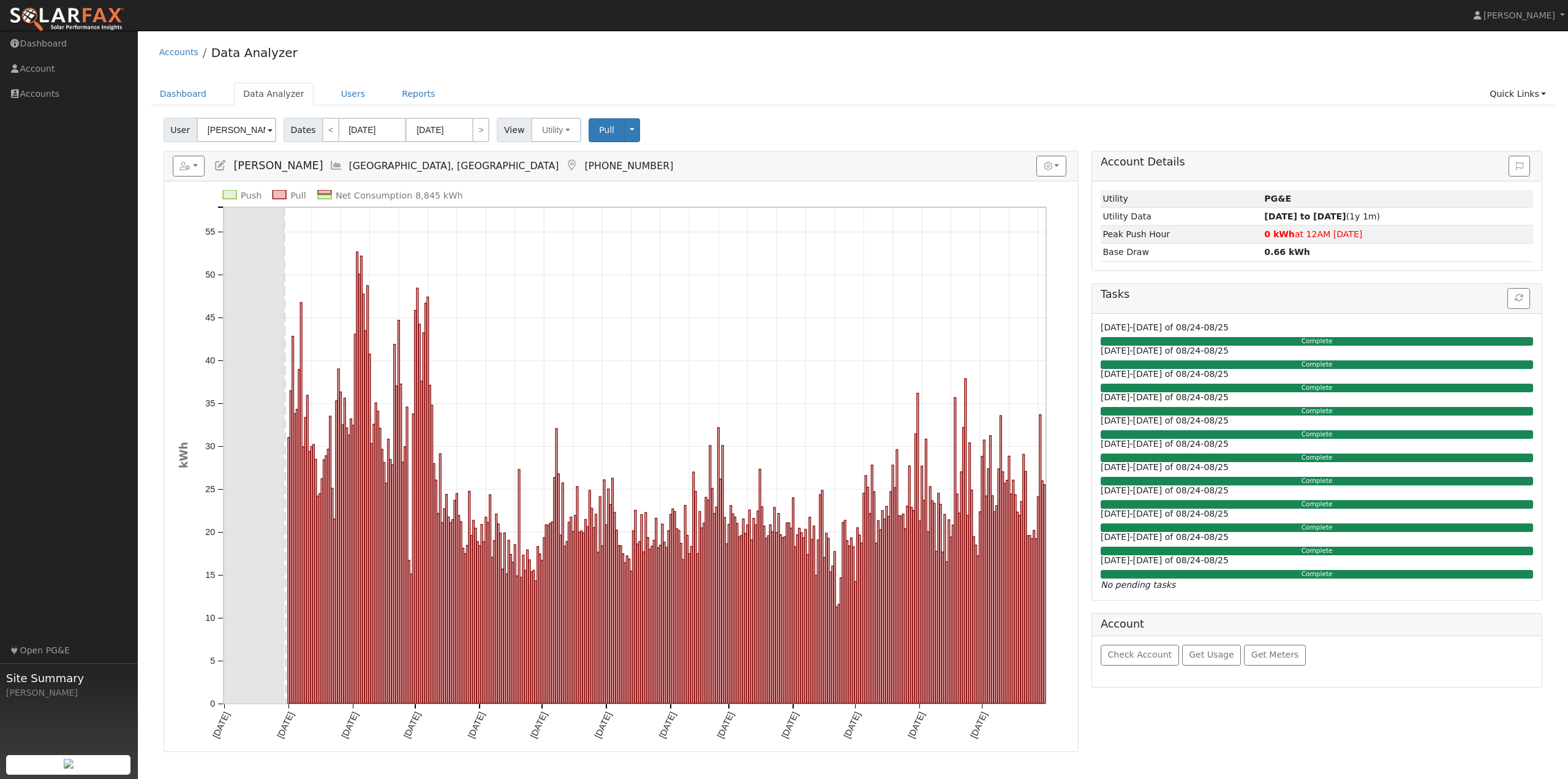
click at [707, 112] on div "Dashboard Data Analyzer Users Reports Quick Links Quick Add Quick Connect Run a…" at bounding box center [854, 100] width 1405 height 35
click at [491, 172] on h5 "Reports Scenario Health Check Energy Audit Account Timeline User Audit Trail In…" at bounding box center [621, 166] width 897 height 21
click at [726, 99] on ul "Dashboard Data Analyzer Users Reports Quick Links Quick Add Quick Connect Run a…" at bounding box center [854, 94] width 1405 height 23
click at [664, 85] on ul "Dashboard Data Analyzer Users Reports Quick Links Quick Add Quick Connect Run a…" at bounding box center [854, 94] width 1405 height 23
click at [674, 118] on div "User Steve teasdale Account Default Account Default Account 1162 Devlin Court, …" at bounding box center [853, 128] width 1383 height 29
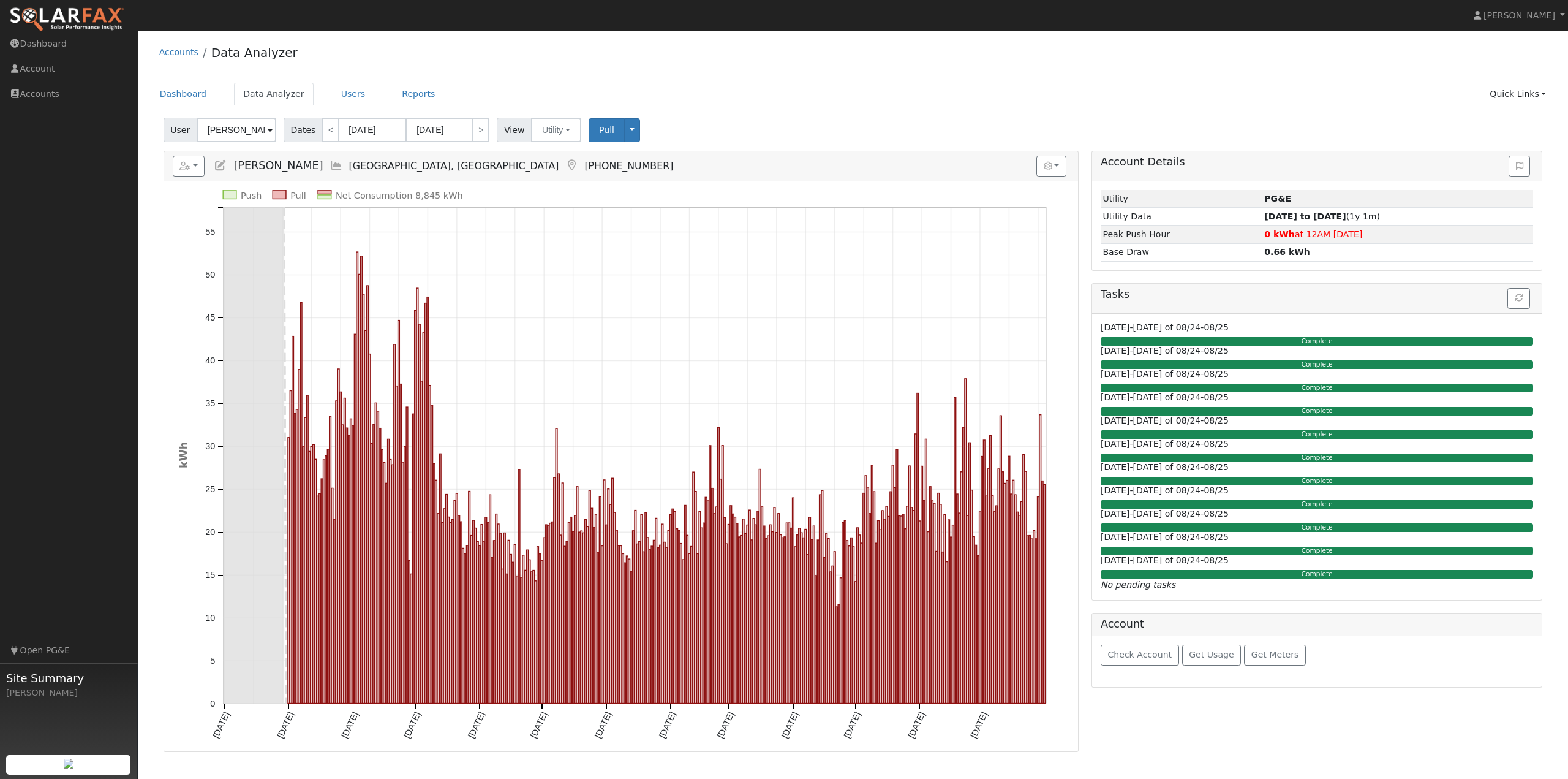
drag, startPoint x: 583, startPoint y: 57, endPoint x: 660, endPoint y: 89, distance: 83.4
click at [582, 57] on div "Accounts Data Analyzer" at bounding box center [854, 56] width 1405 height 38
click at [602, 54] on div "Accounts Data Analyzer" at bounding box center [854, 56] width 1405 height 38
click at [501, 61] on div "Accounts Data Analyzer" at bounding box center [854, 56] width 1405 height 38
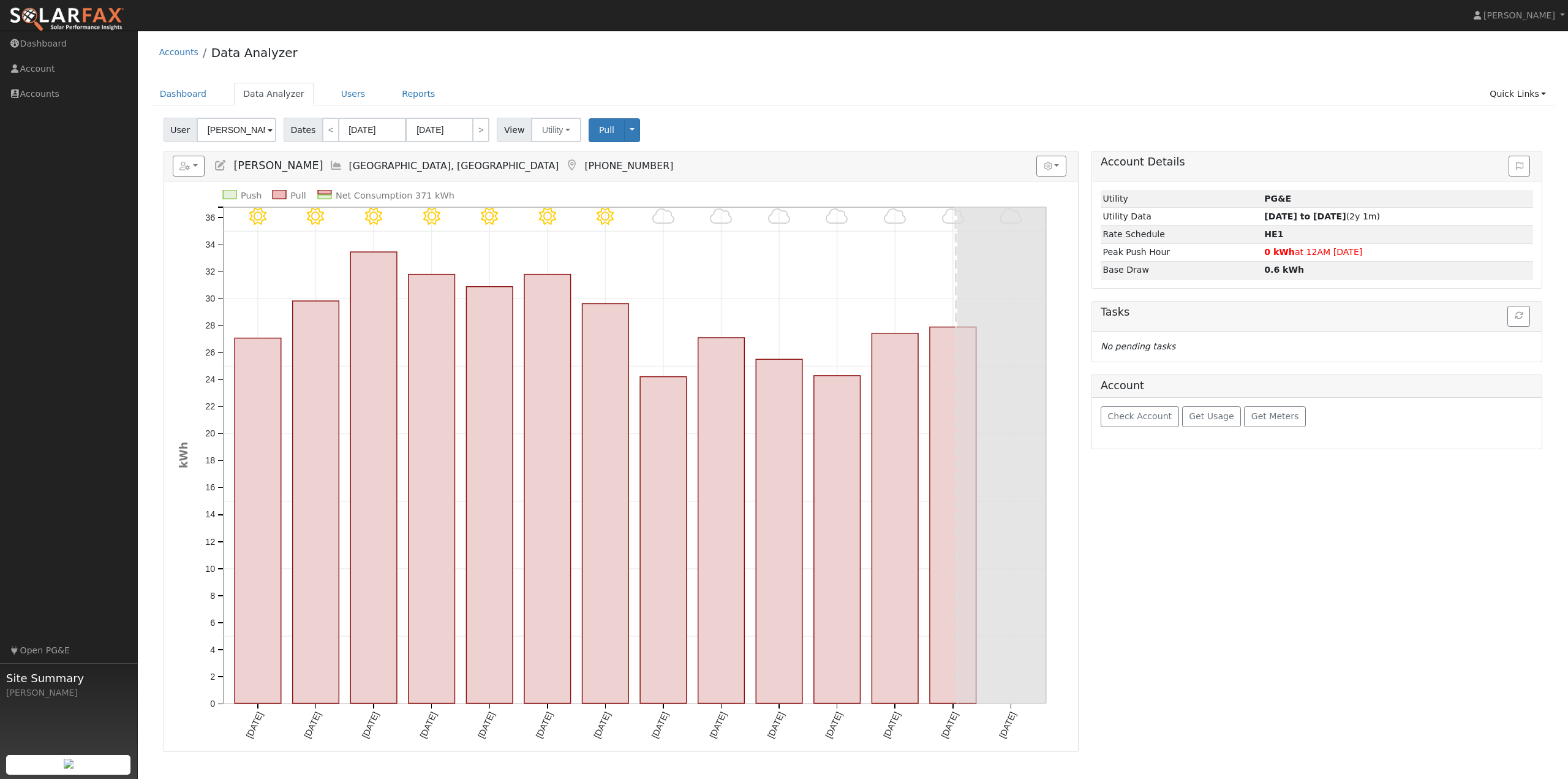
click at [471, 62] on div "Accounts Data Analyzer" at bounding box center [854, 56] width 1405 height 38
click at [759, 114] on div "User [PERSON_NAME] Account Default Account Default Account [STREET_ADDRESS][PER…" at bounding box center [853, 128] width 1383 height 29
click at [658, 114] on div "Accounts Data Analyzer Dashboard Data Analyzer Users Reports Quick Links Quick …" at bounding box center [853, 394] width 1418 height 715
click at [740, 134] on div "User [PERSON_NAME] Account Default Account Default Account [STREET_ADDRESS][PER…" at bounding box center [853, 128] width 1383 height 29
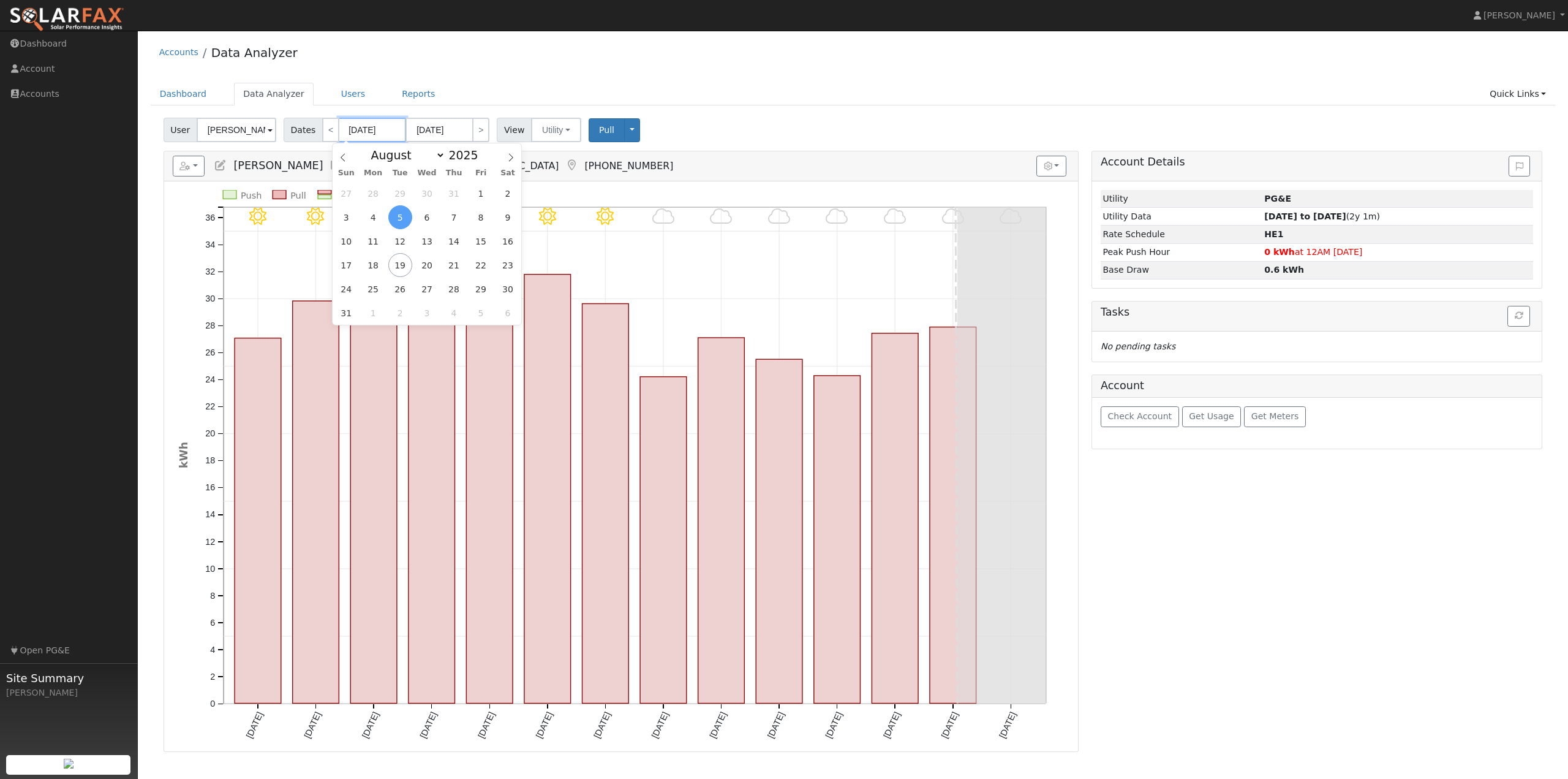
click at [372, 131] on input "[DATE]" at bounding box center [372, 129] width 67 height 24
click at [480, 160] on span at bounding box center [484, 158] width 9 height 7
type input "2024"
click at [347, 157] on icon at bounding box center [343, 157] width 9 height 9
select select "6"
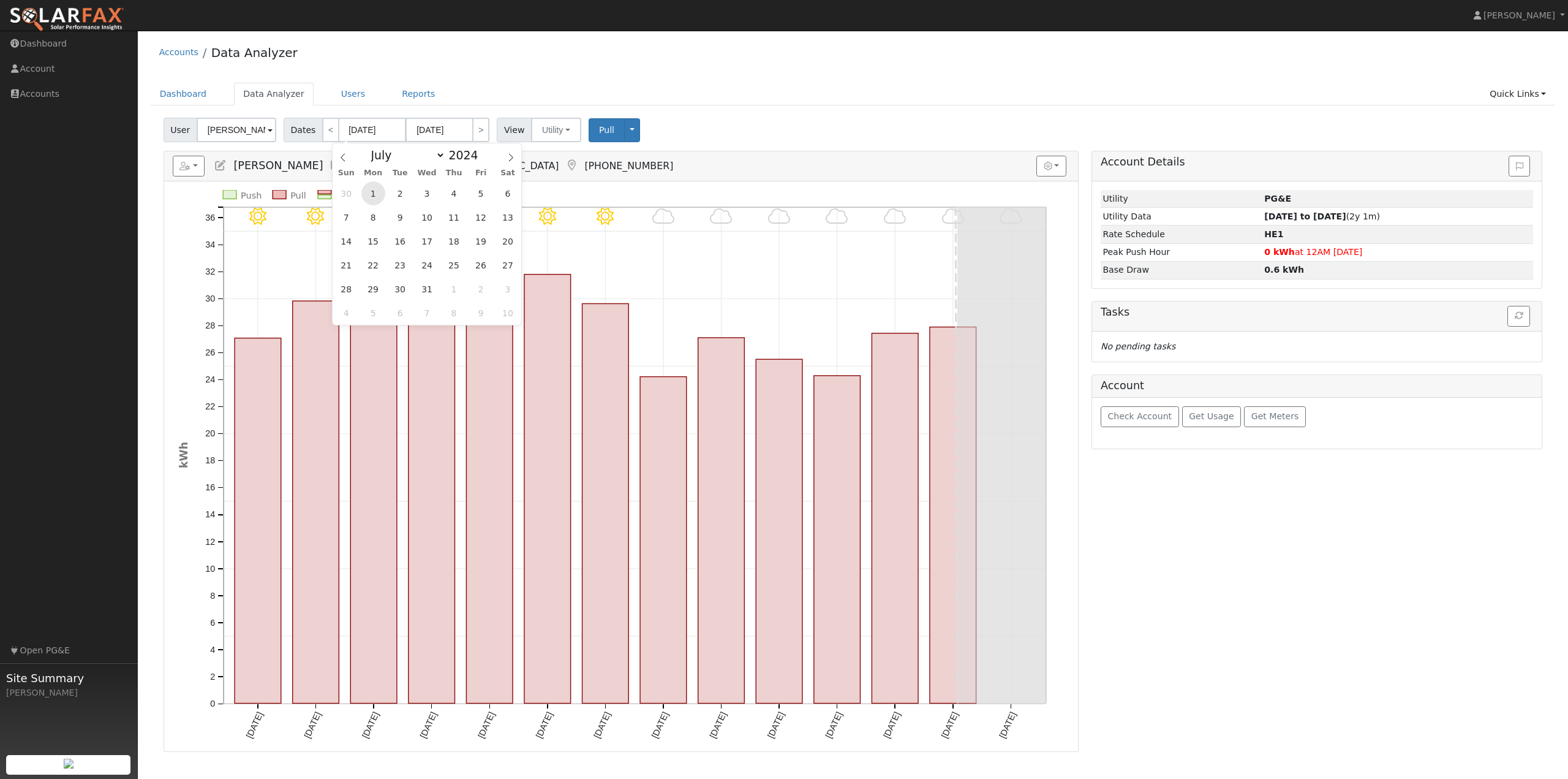
click at [376, 193] on span "1" at bounding box center [373, 193] width 24 height 24
type input "07/01/2024"
type input "07/31/2024"
type input "2024"
select select "6"
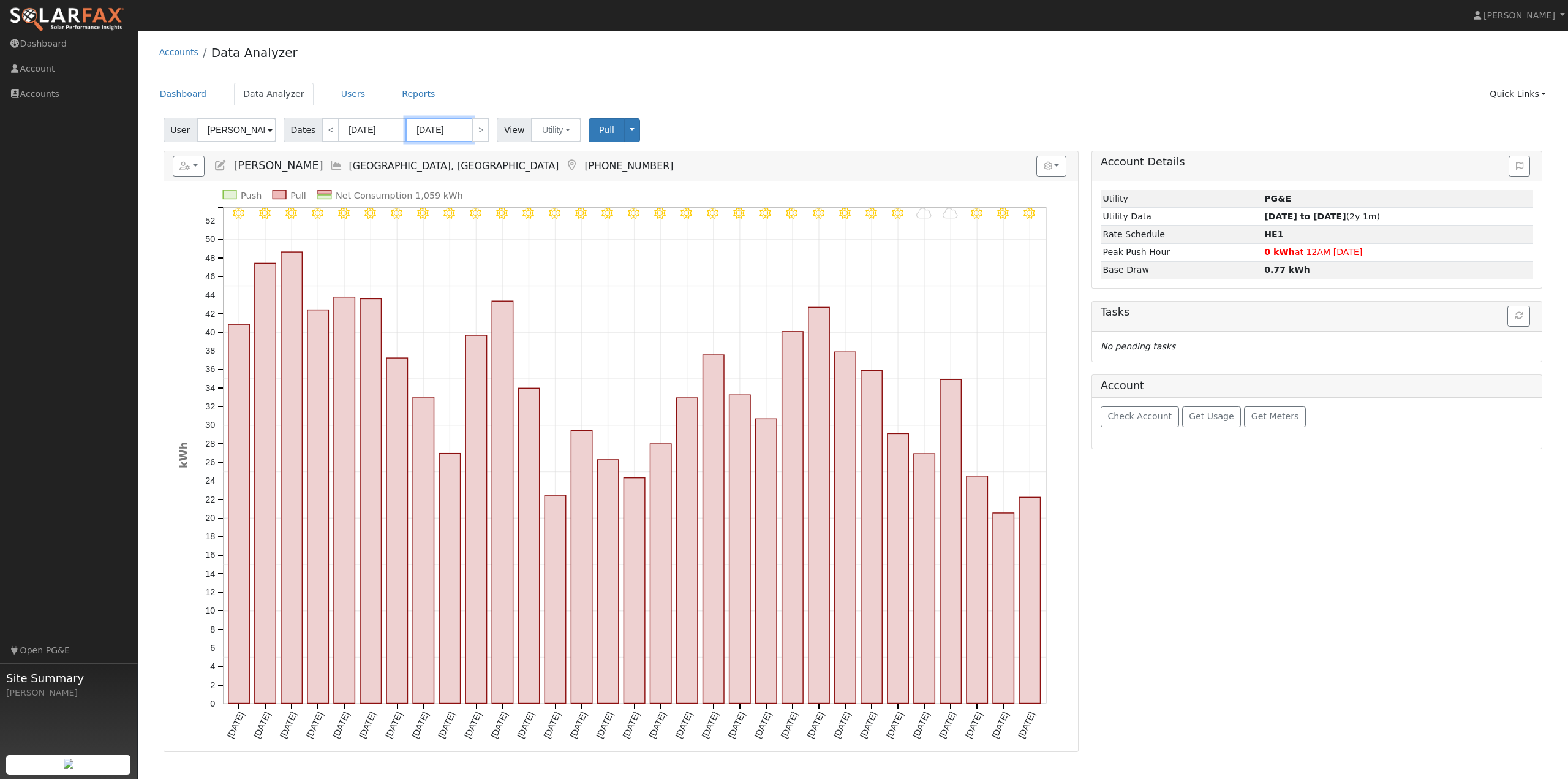
click at [455, 133] on input "07/31/2024" at bounding box center [439, 129] width 67 height 24
click at [548, 153] on span at bounding box center [552, 151] width 9 height 7
type input "2025"
click at [517, 293] on span "31" at bounding box center [520, 289] width 24 height 24
type input "07/31/2025"
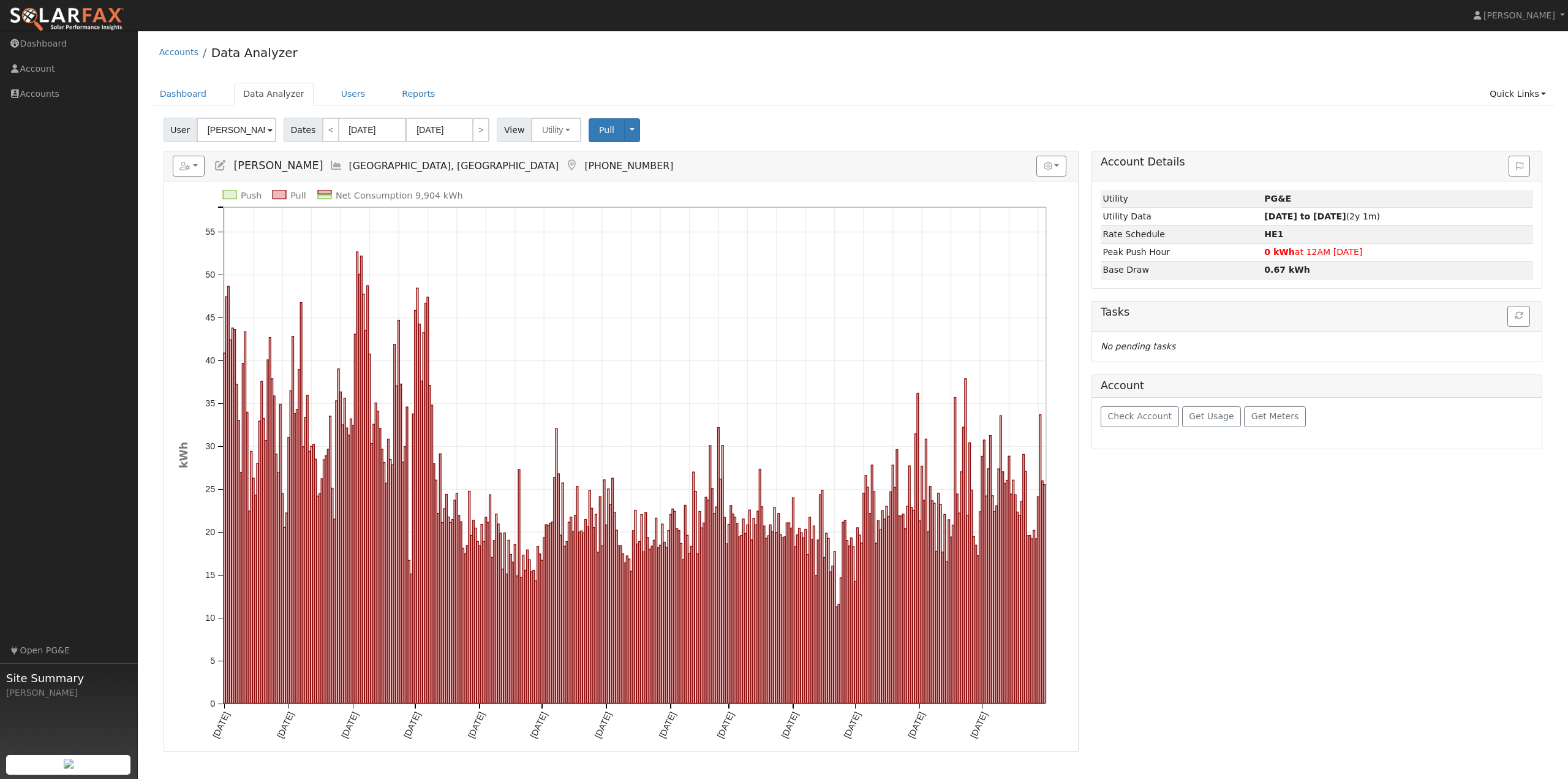
click at [744, 94] on ul "Dashboard Data Analyzer Users Reports Quick Links Quick Add Quick Connect Run a…" at bounding box center [854, 94] width 1405 height 23
click at [733, 99] on ul "Dashboard Data Analyzer Users Reports Quick Links Quick Add Quick Connect Run a…" at bounding box center [854, 94] width 1405 height 23
click at [602, 78] on div "Accounts Data Analyzer Dashboard Data Analyzer Users Reports Quick Links Quick …" at bounding box center [853, 394] width 1418 height 715
click at [802, 56] on div "Accounts Data Analyzer" at bounding box center [854, 56] width 1405 height 38
click at [634, 86] on ul "Dashboard Data Analyzer Users Reports Quick Links Quick Add Quick Connect Run a…" at bounding box center [854, 94] width 1405 height 23
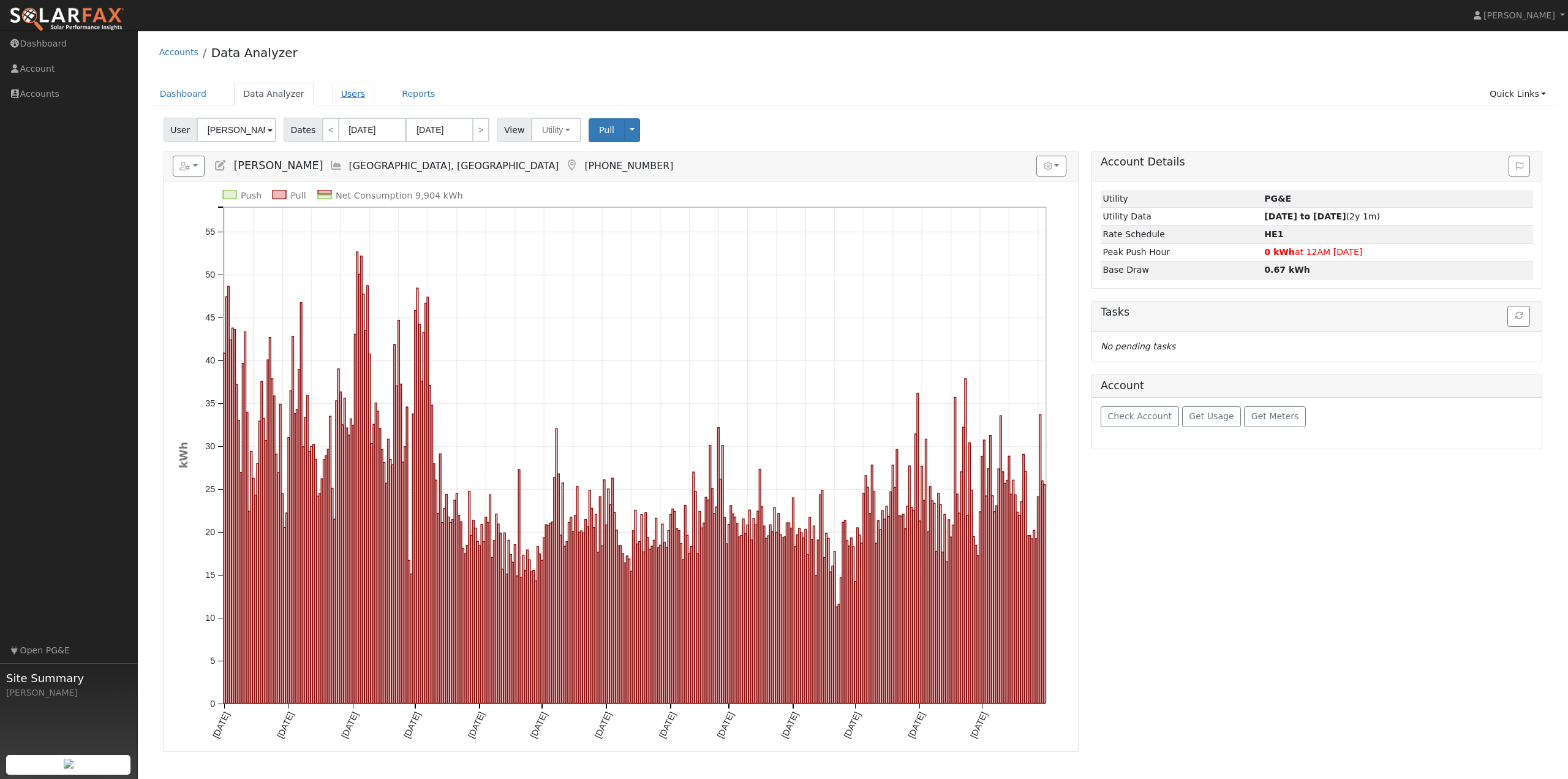
click at [341, 98] on link "Users" at bounding box center [353, 94] width 43 height 23
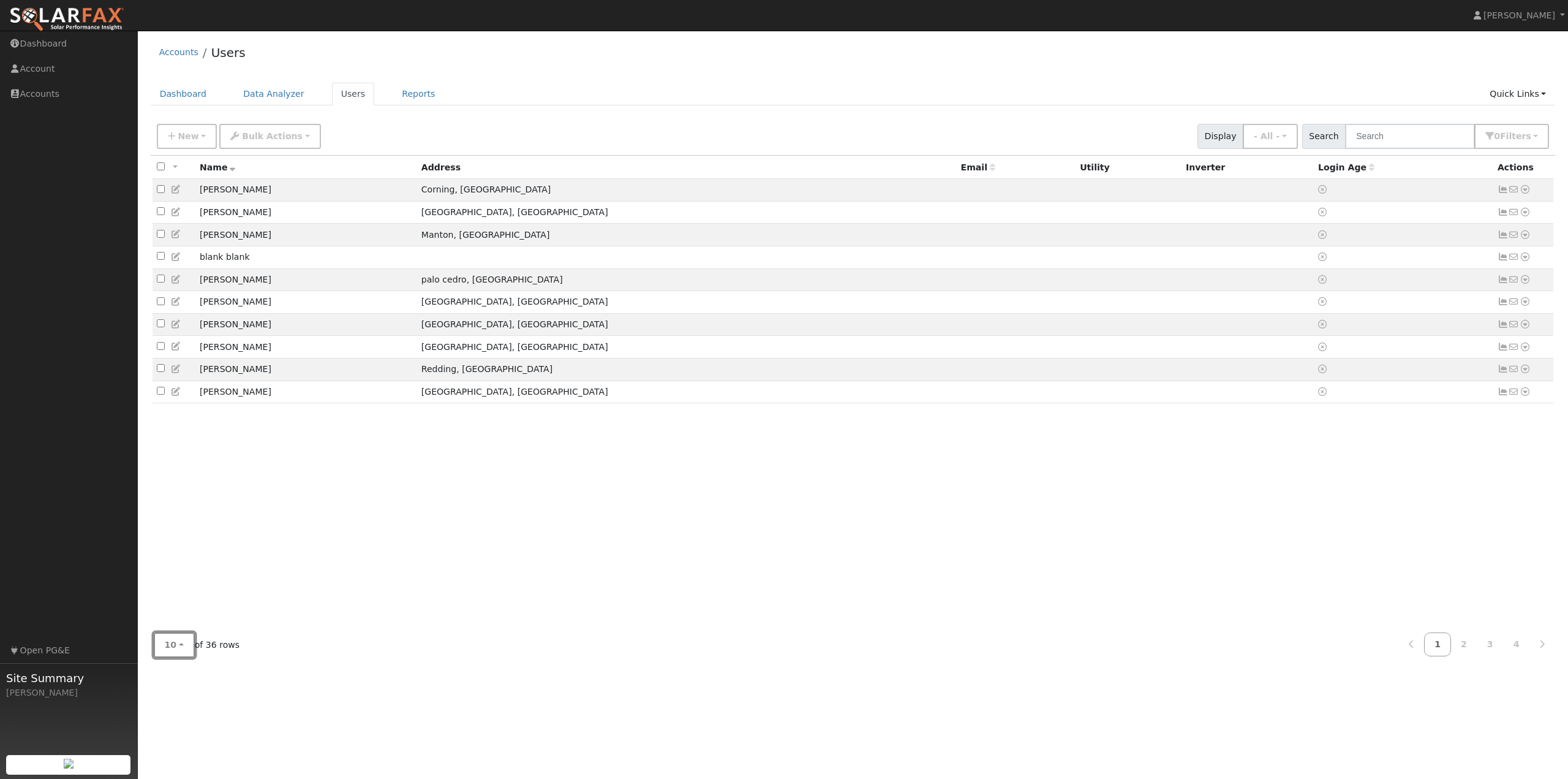
click at [171, 656] on button "10" at bounding box center [174, 645] width 41 height 25
click at [194, 626] on link "100" at bounding box center [196, 618] width 85 height 17
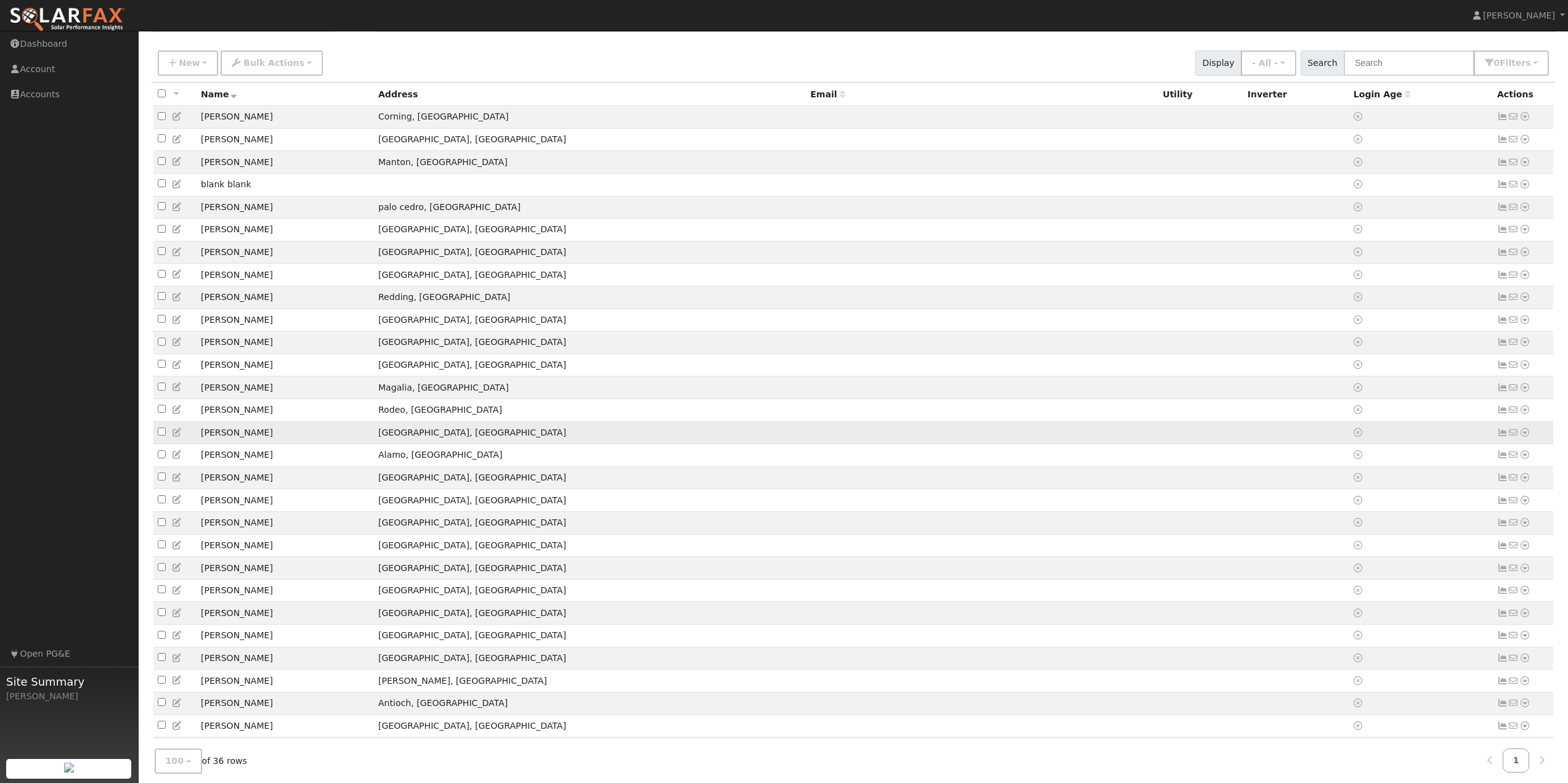
scroll to position [303, 0]
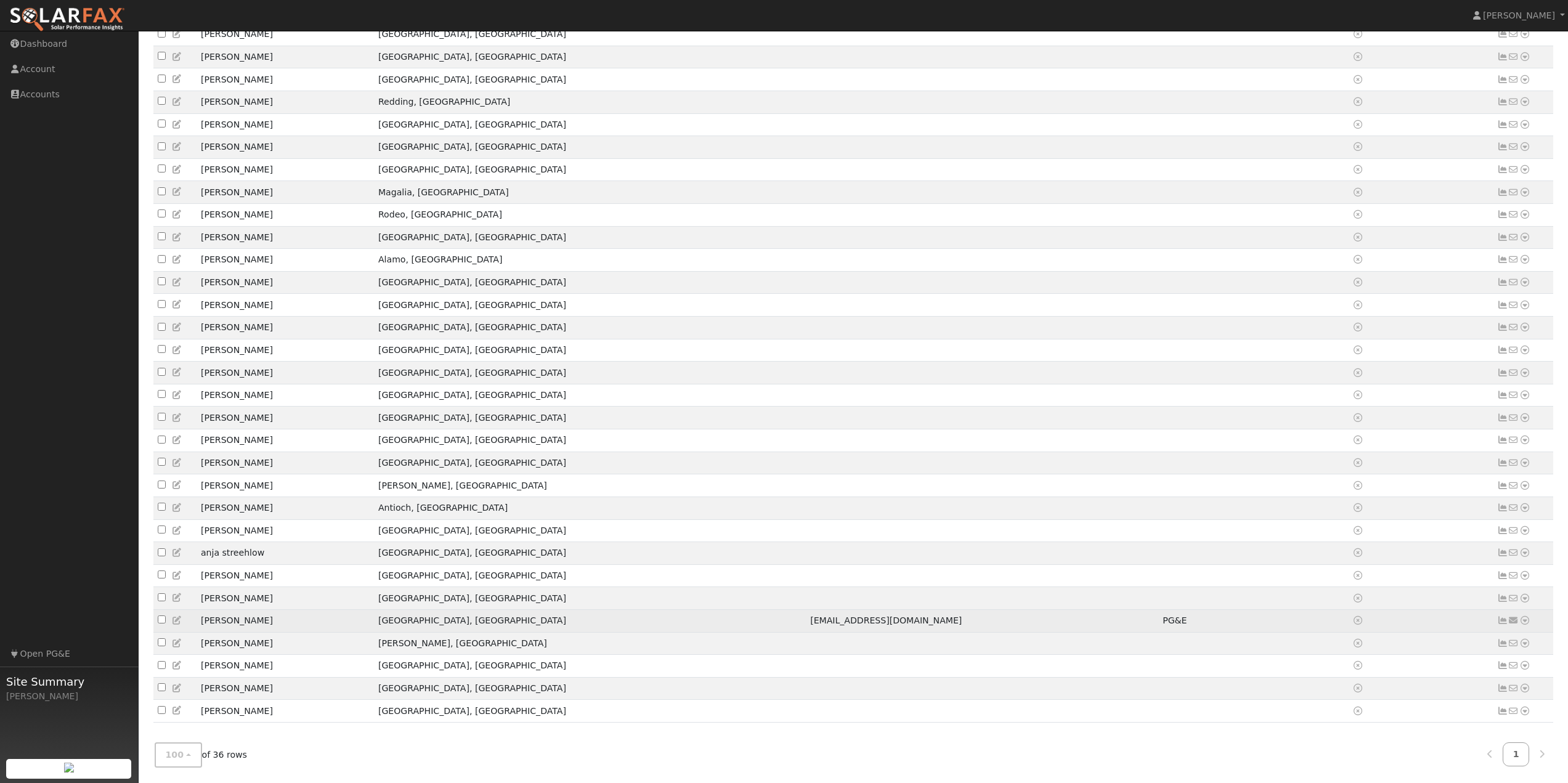
click at [1527, 617] on icon at bounding box center [1525, 620] width 11 height 9
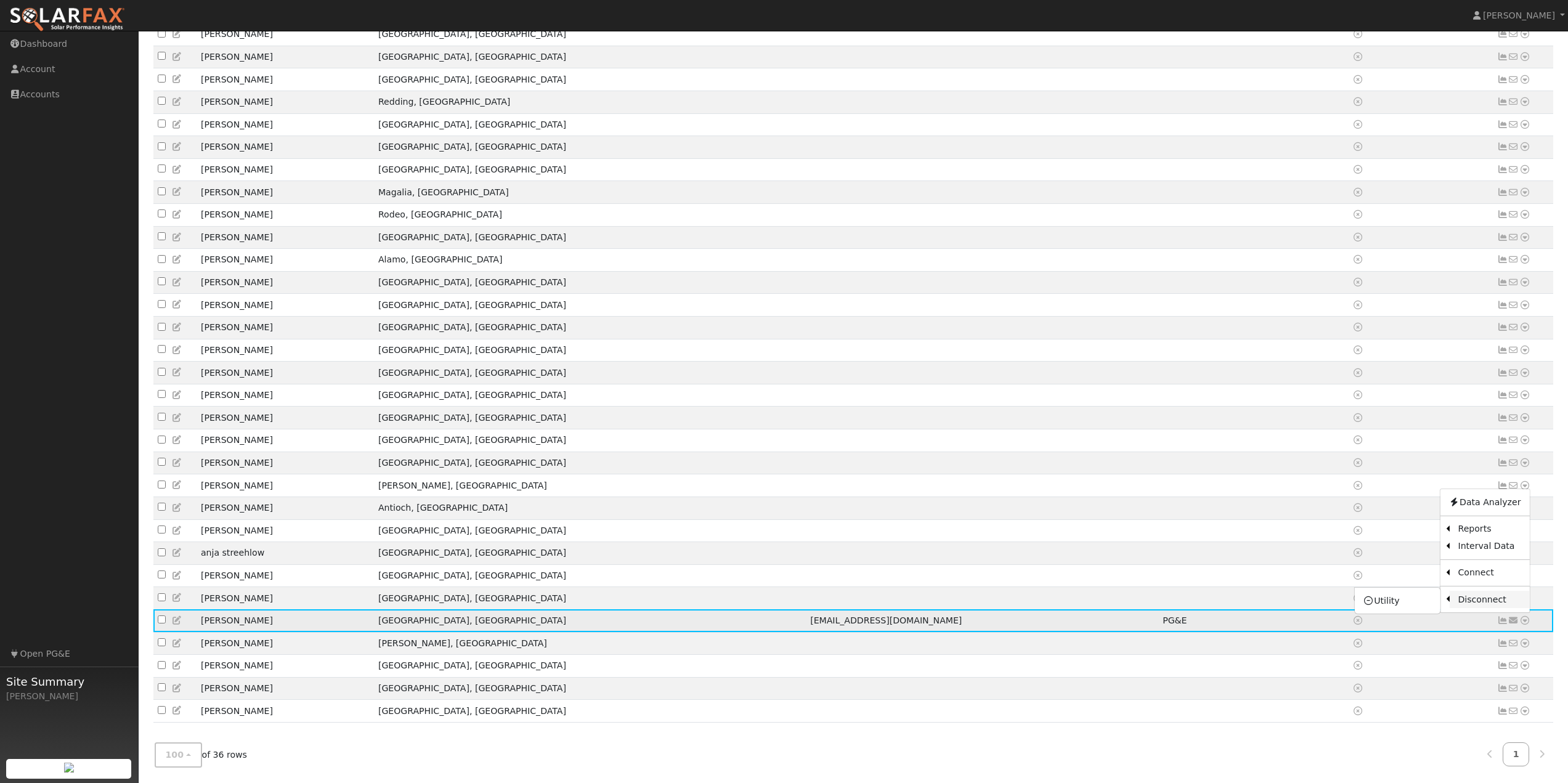
click at [1507, 603] on link "Disconnect" at bounding box center [1489, 600] width 80 height 17
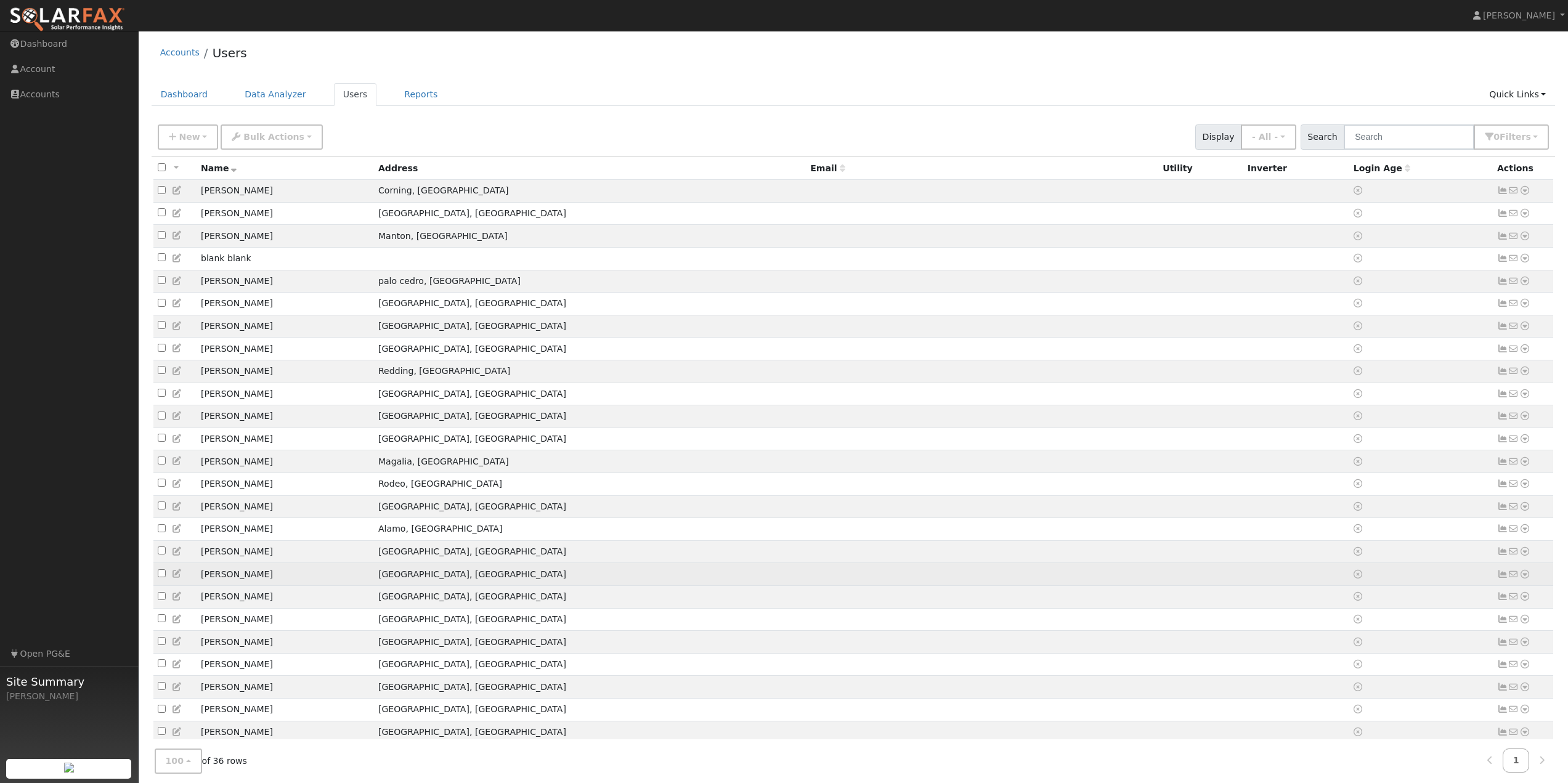
scroll to position [303, 0]
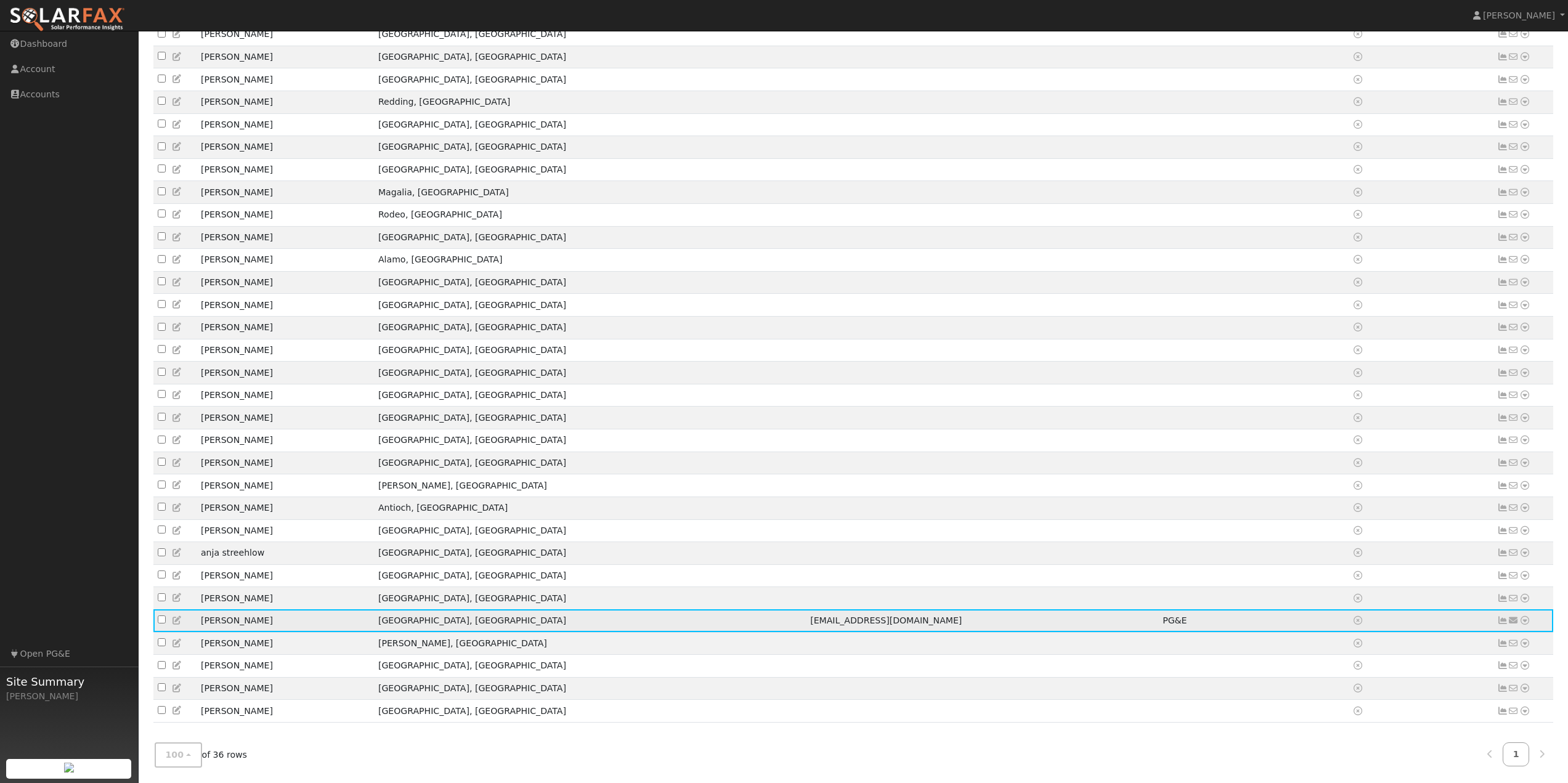
click at [1525, 616] on icon at bounding box center [1525, 620] width 11 height 9
click at [1403, 597] on link "Utility" at bounding box center [1397, 600] width 86 height 17
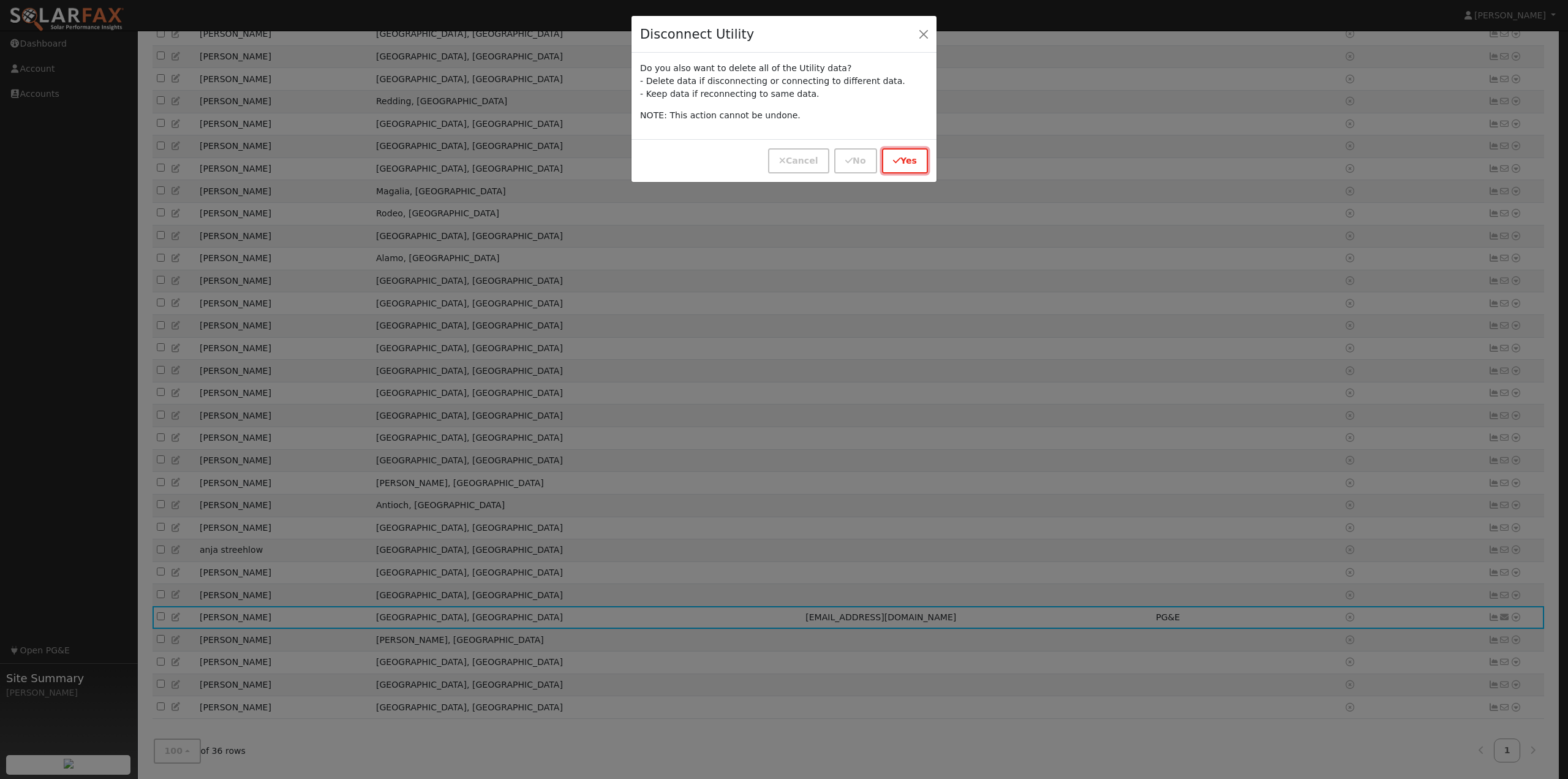
click at [898, 164] on icon "button" at bounding box center [896, 160] width 7 height 9
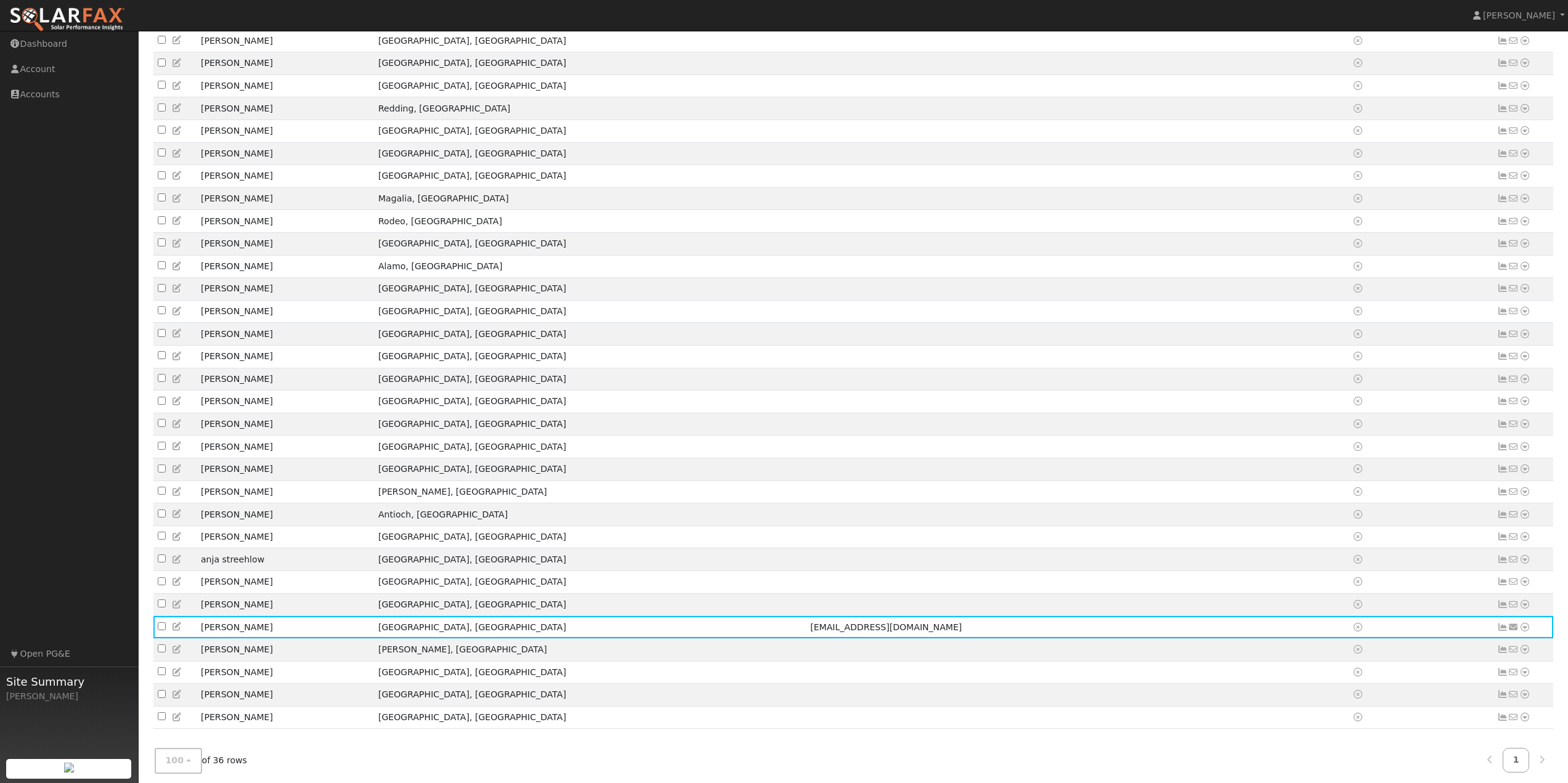
click at [176, 631] on link at bounding box center [177, 626] width 11 height 10
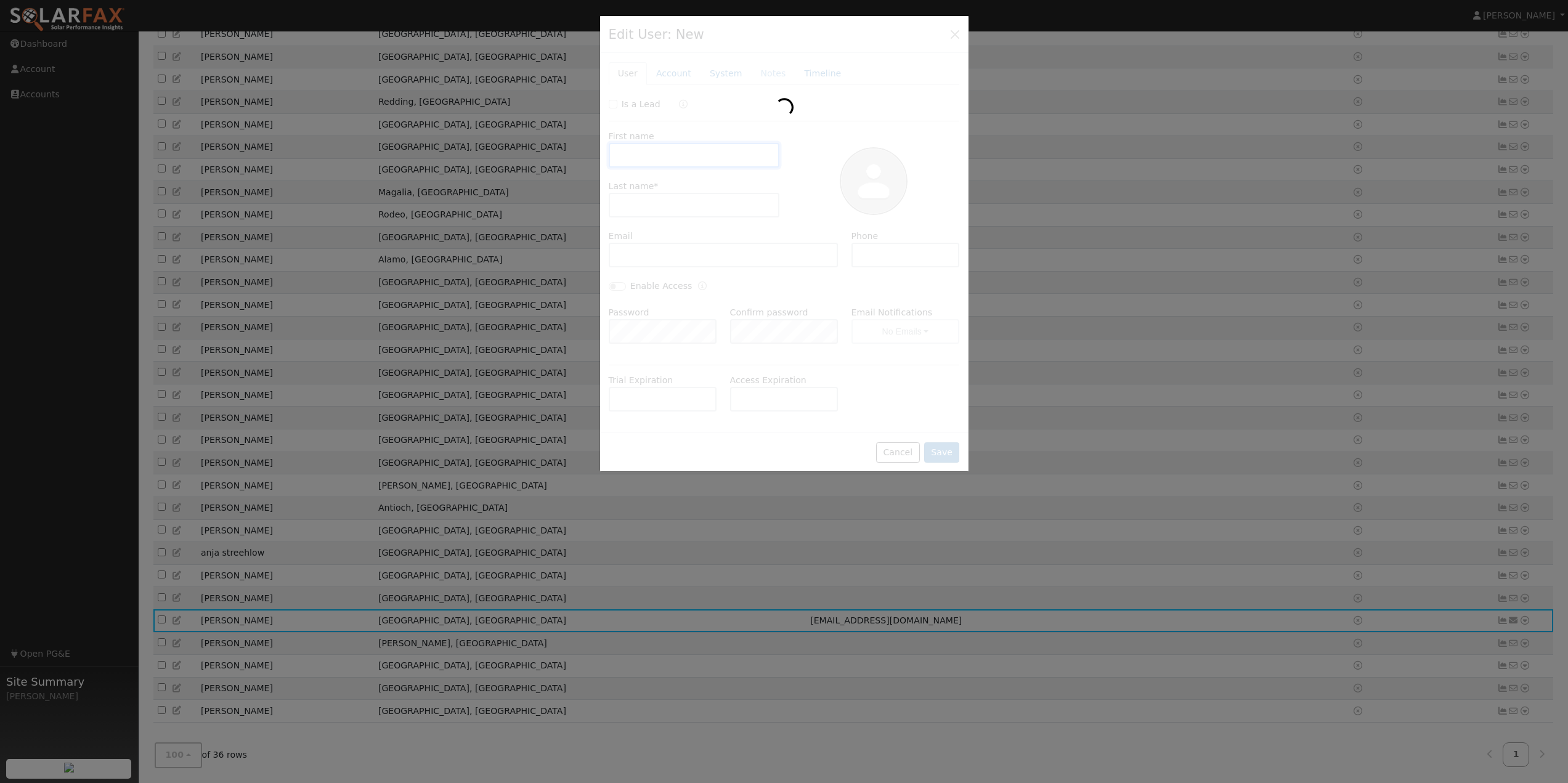
scroll to position [263, 0]
type input "[PERSON_NAME]"
type input "[EMAIL_ADDRESS][DOMAIN_NAME]"
type input "7075577253"
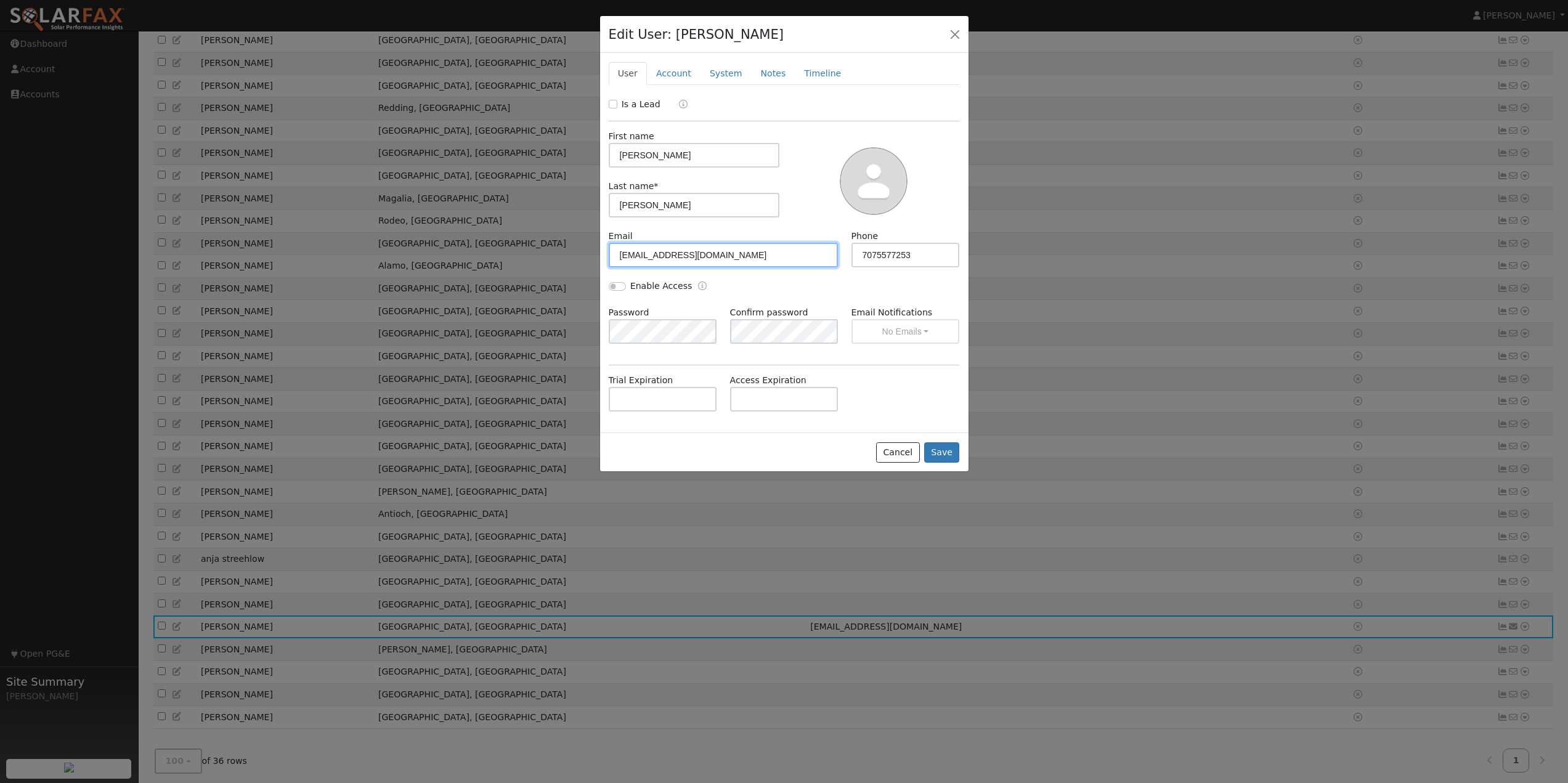
drag, startPoint x: 545, startPoint y: 249, endPoint x: 479, endPoint y: 299, distance: 82.8
click at [0, 0] on div "Edit User: [PERSON_NAME] Default Account Default Account [STREET_ADDRESS][PERSO…" at bounding box center [0, 0] width 0 height 0
click at [944, 452] on button "Save" at bounding box center [941, 452] width 35 height 21
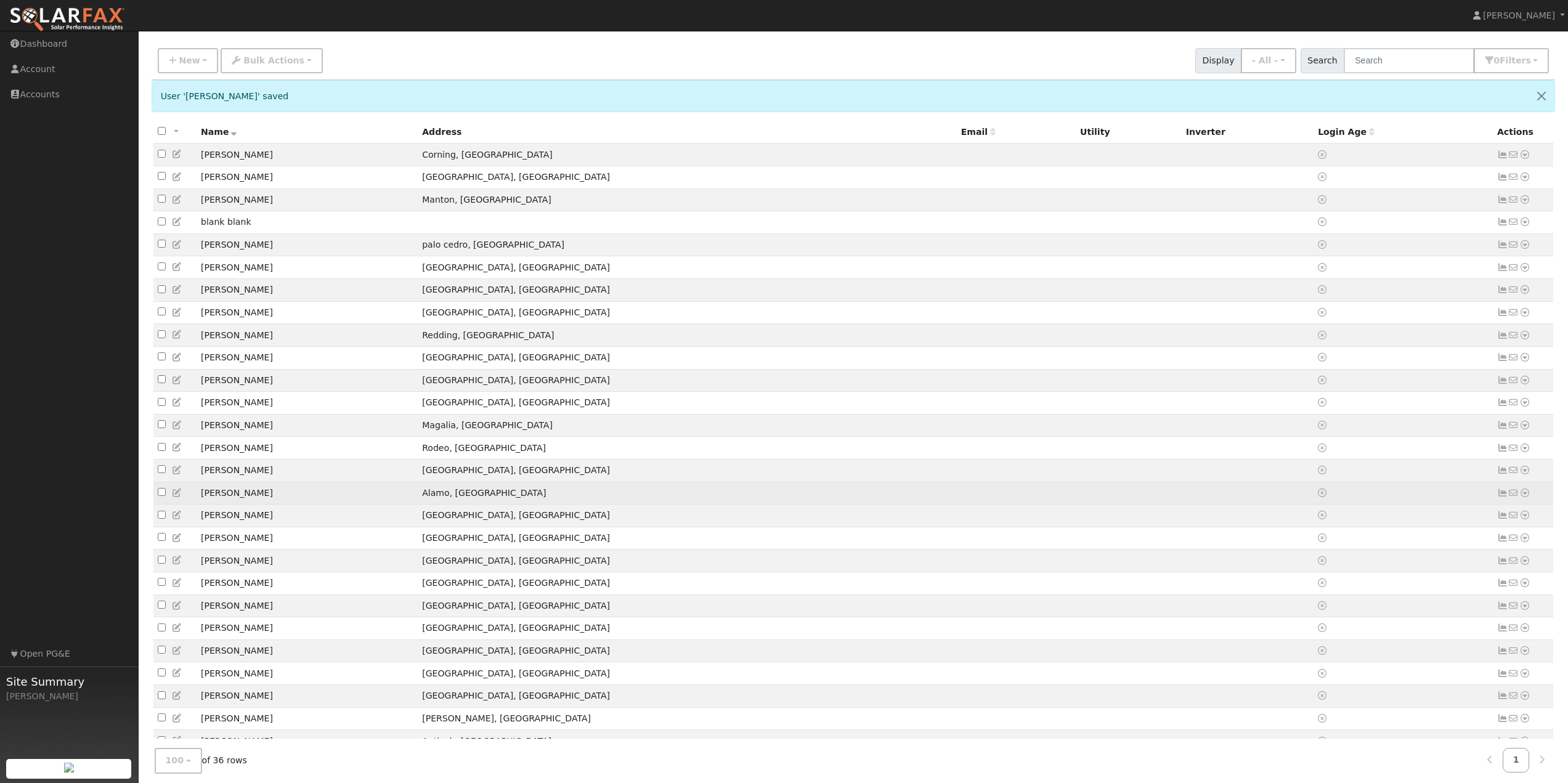
scroll to position [0, 0]
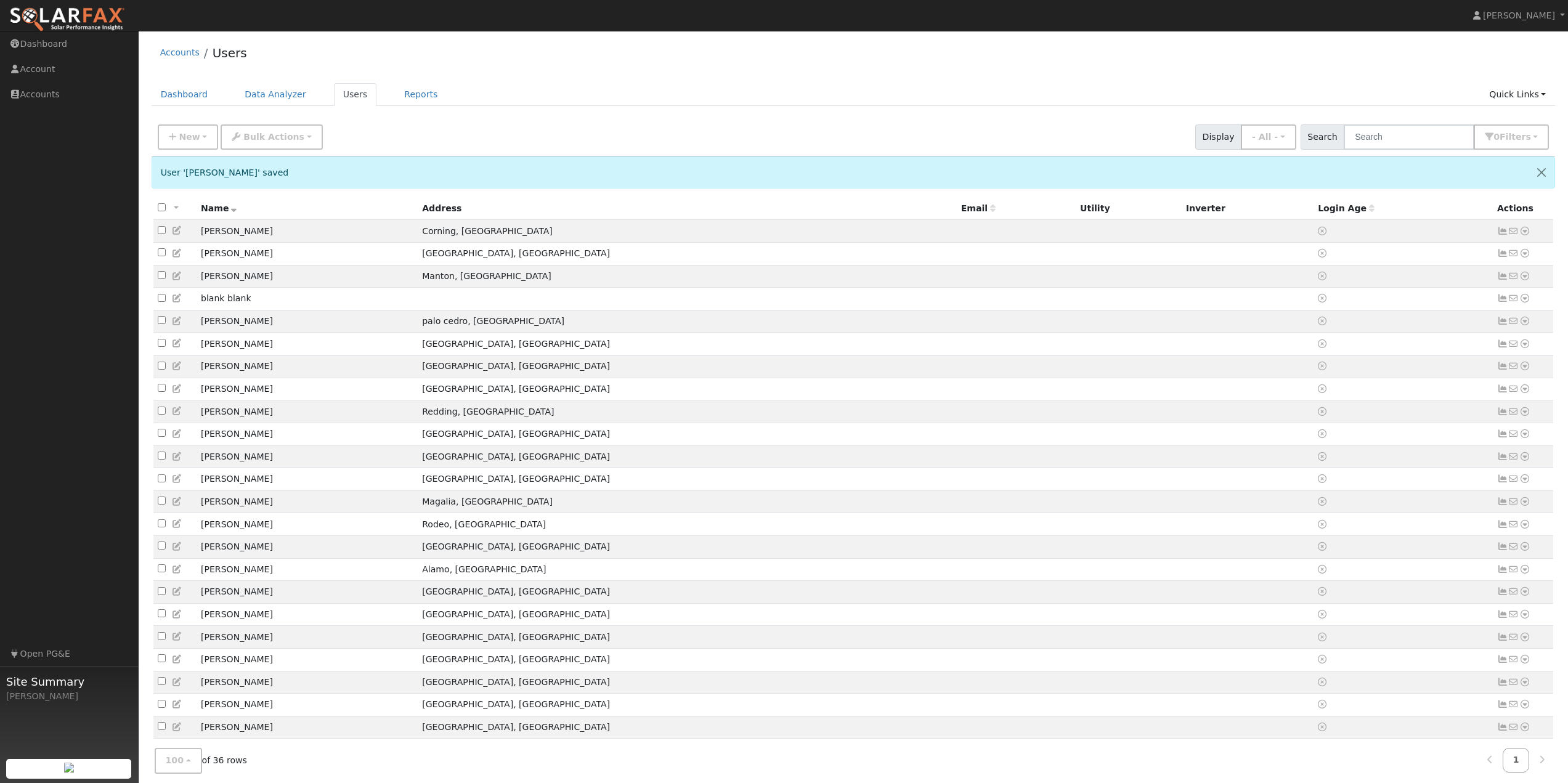
click at [523, 87] on ul "Dashboard Data Analyzer Users Reports Quick Links Quick Add Quick Connect Run a…" at bounding box center [854, 94] width 1404 height 23
